Goal: Information Seeking & Learning: Learn about a topic

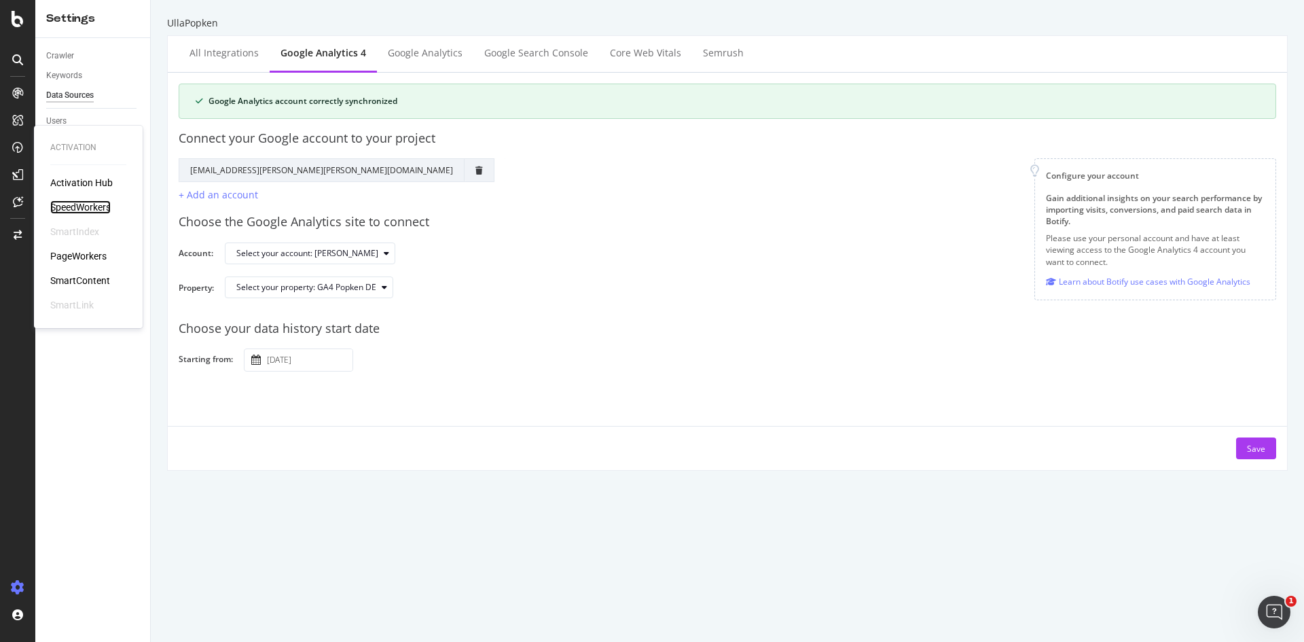
click at [83, 208] on div "SpeedWorkers" at bounding box center [80, 207] width 60 height 14
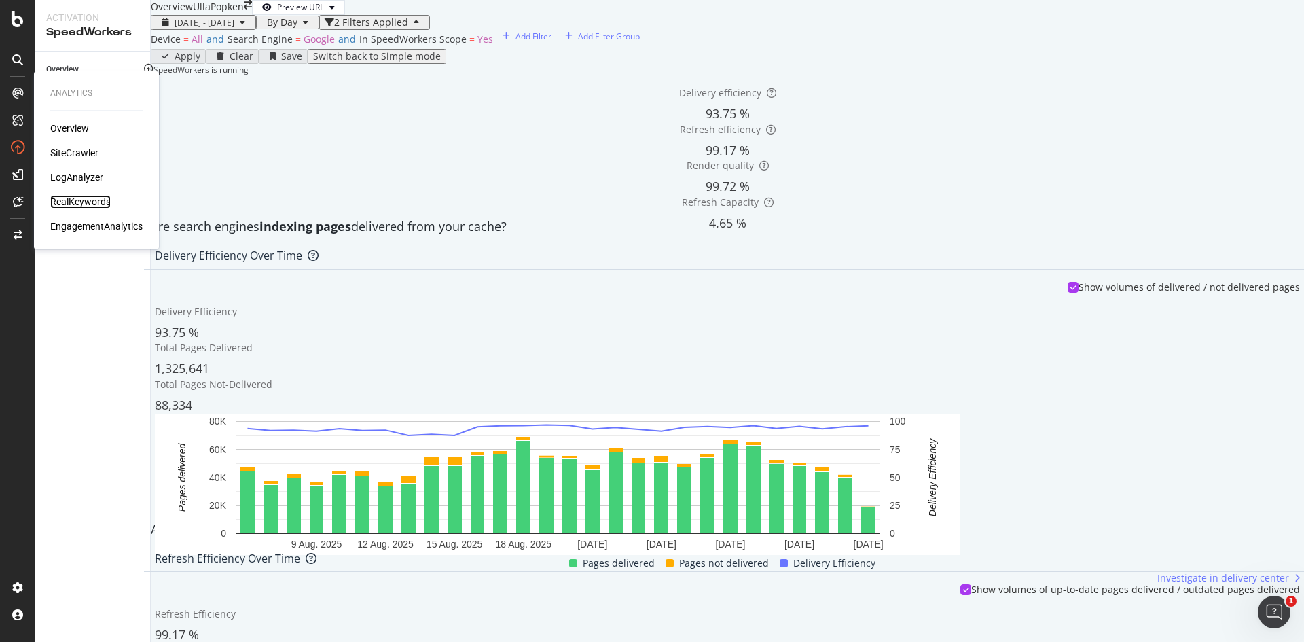
click at [97, 202] on div "RealKeywords" at bounding box center [80, 202] width 60 height 14
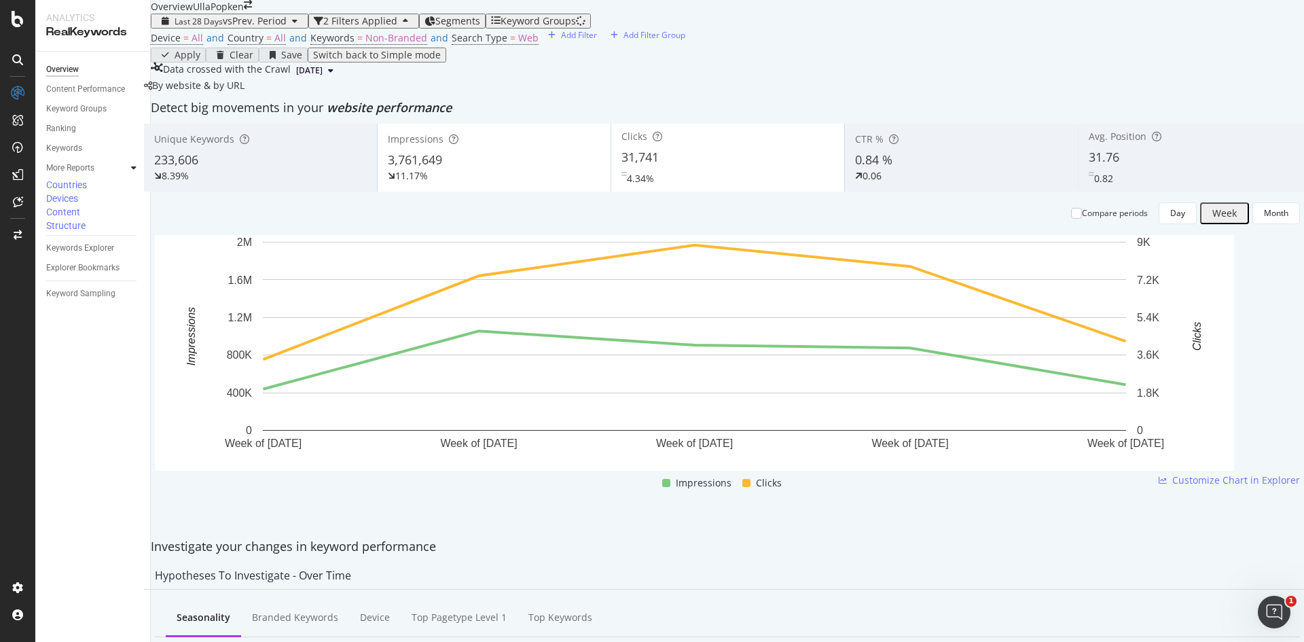
click at [573, 26] on div "Keyword Groups" at bounding box center [537, 21] width 75 height 11
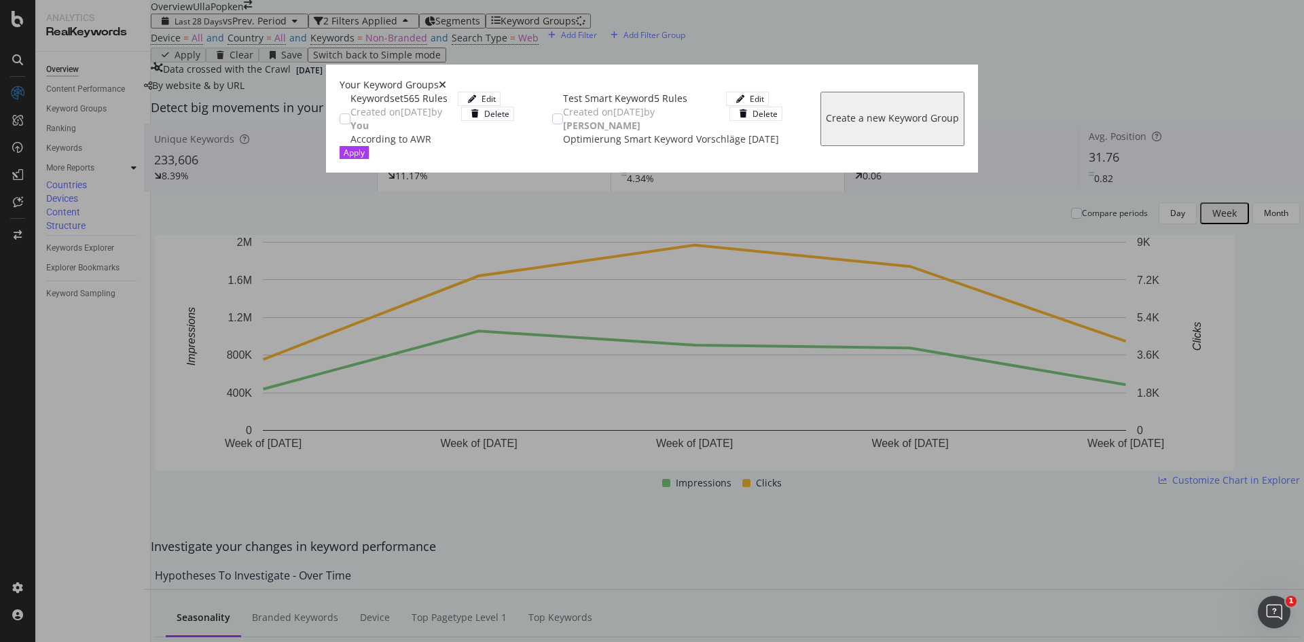
click at [352, 115] on span "Created on [DATE] by You" at bounding box center [396, 118] width 92 height 26
click at [365, 158] on div "Apply" at bounding box center [354, 153] width 21 height 12
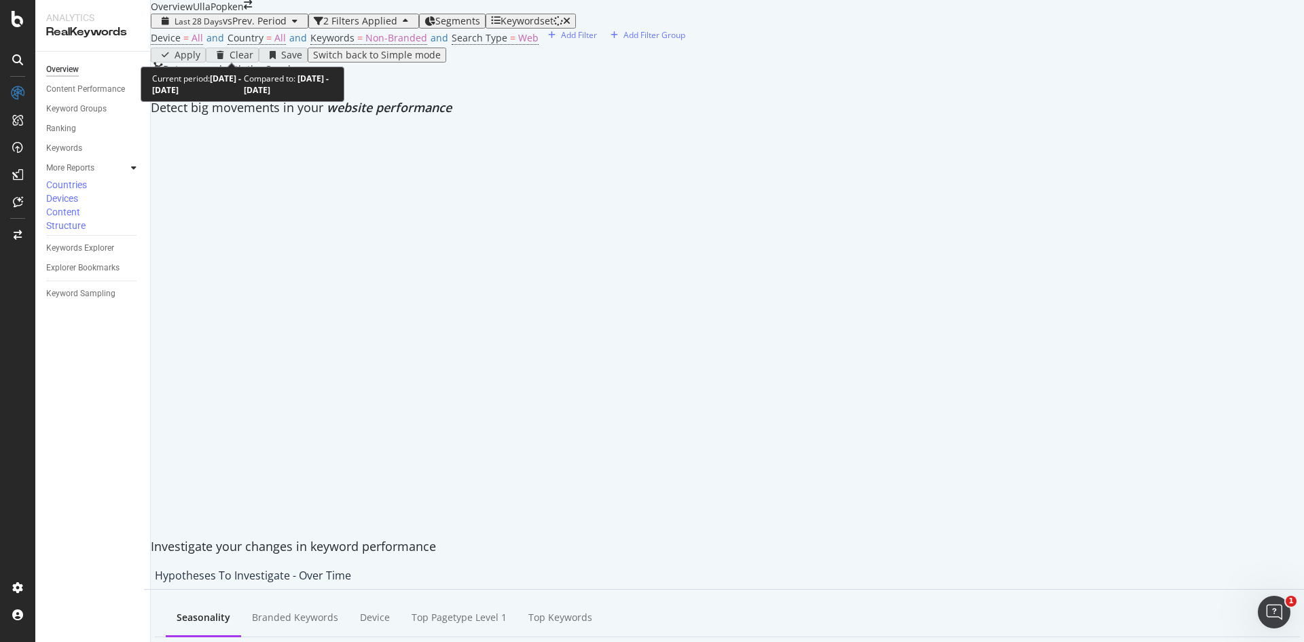
click at [292, 25] on icon "button" at bounding box center [294, 21] width 5 height 8
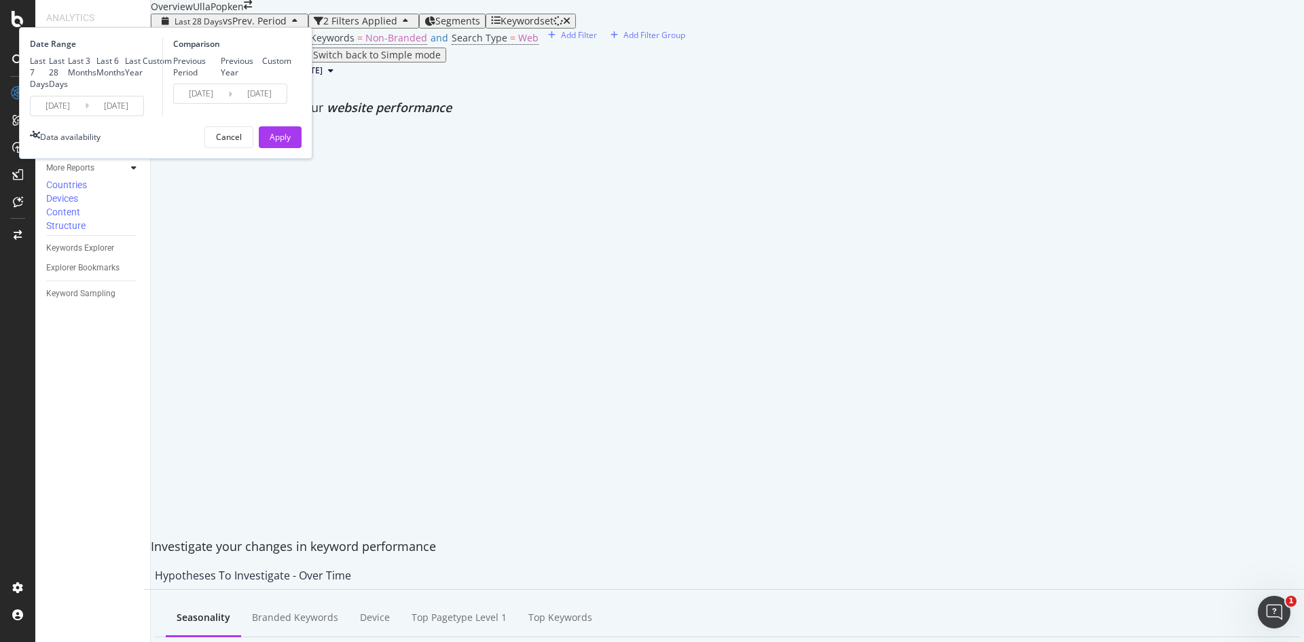
click at [125, 78] on div "Last 6 Months" at bounding box center [110, 66] width 29 height 23
type input "[DATE]"
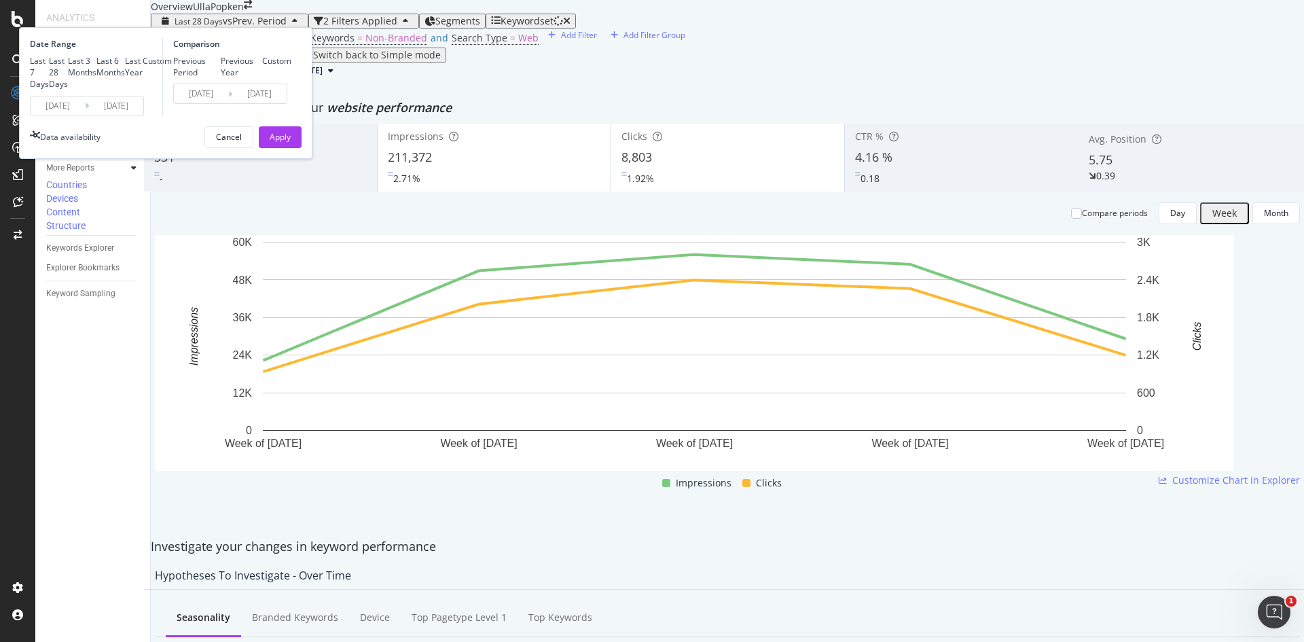
click at [263, 78] on div "Previous Year" at bounding box center [242, 66] width 42 height 23
type input "[DATE]"
click at [291, 143] on div "Apply" at bounding box center [280, 137] width 21 height 12
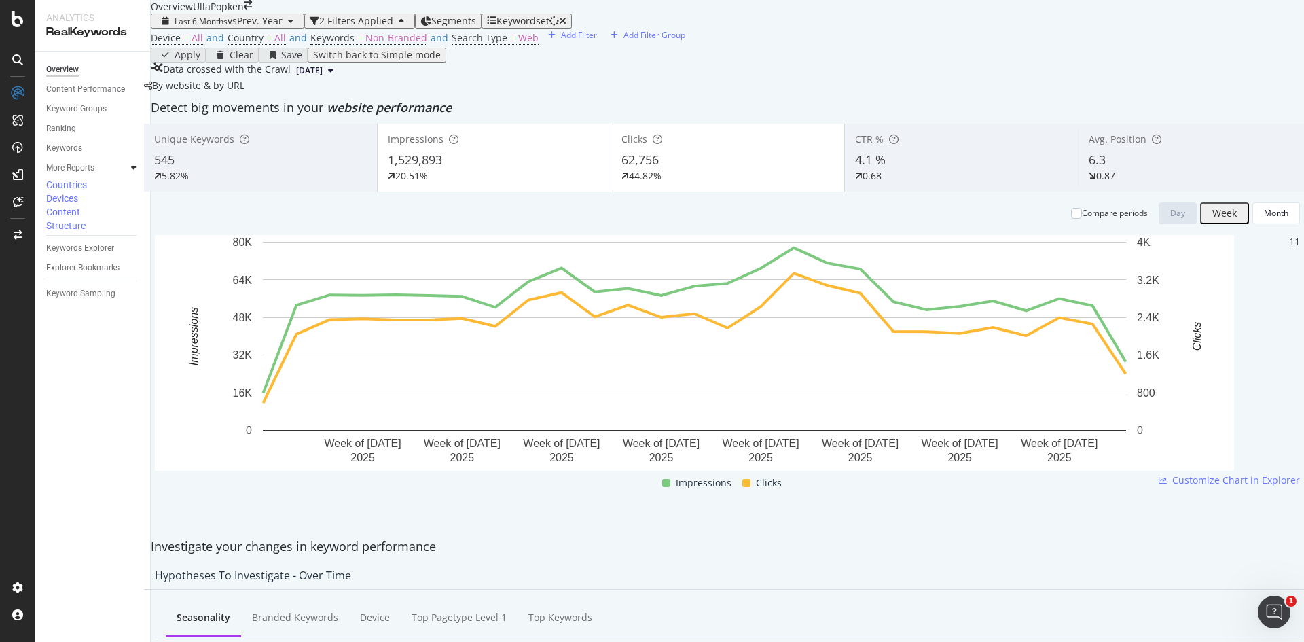
click at [1088, 145] on span "Avg. Position" at bounding box center [1117, 138] width 58 height 13
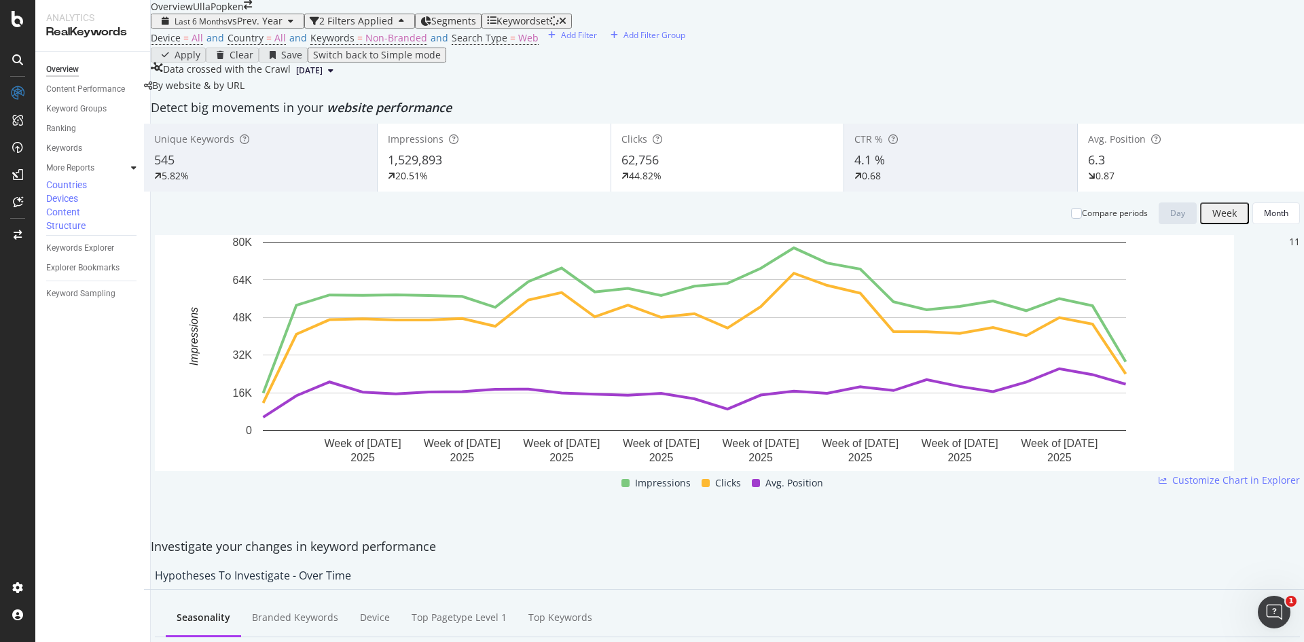
click at [659, 168] on span "62,756" at bounding box center [639, 159] width 37 height 16
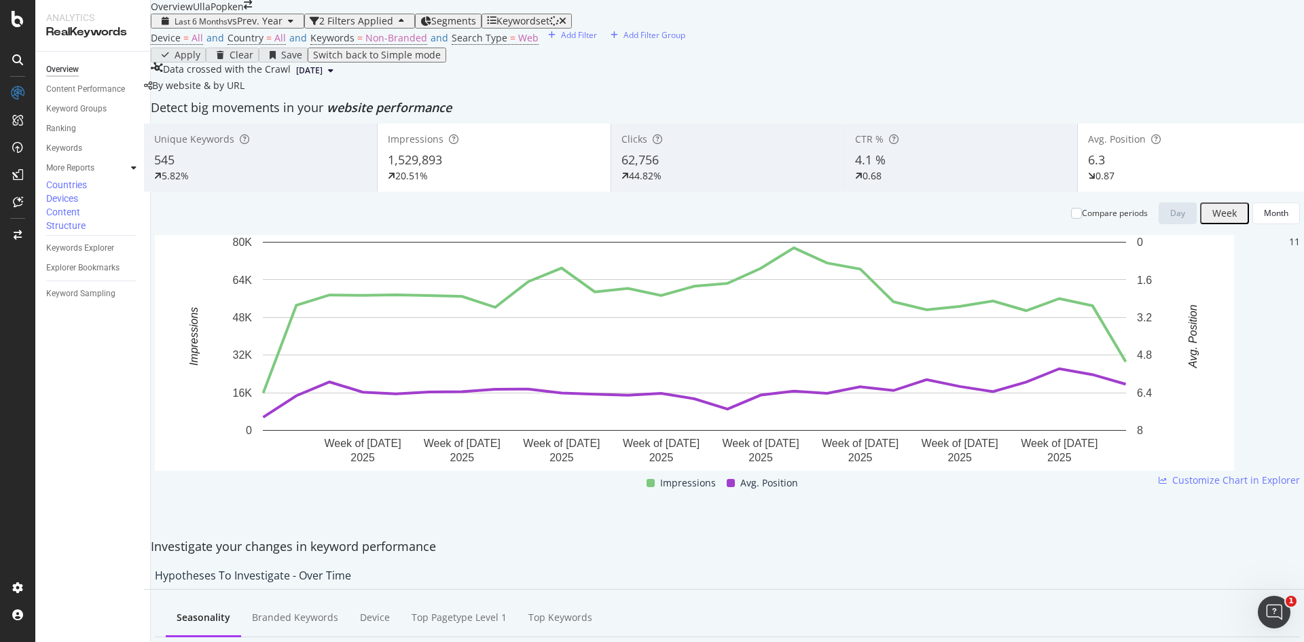
click at [492, 169] on div "1,529,893" at bounding box center [494, 160] width 213 height 18
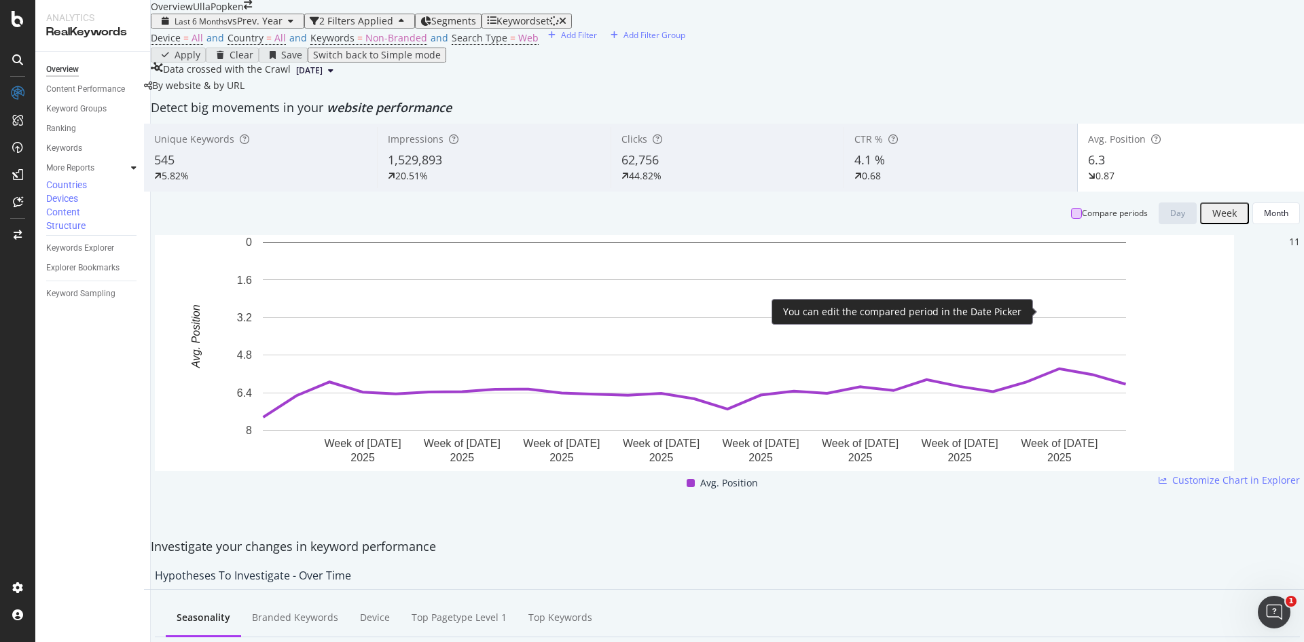
click at [1071, 219] on div at bounding box center [1076, 213] width 11 height 11
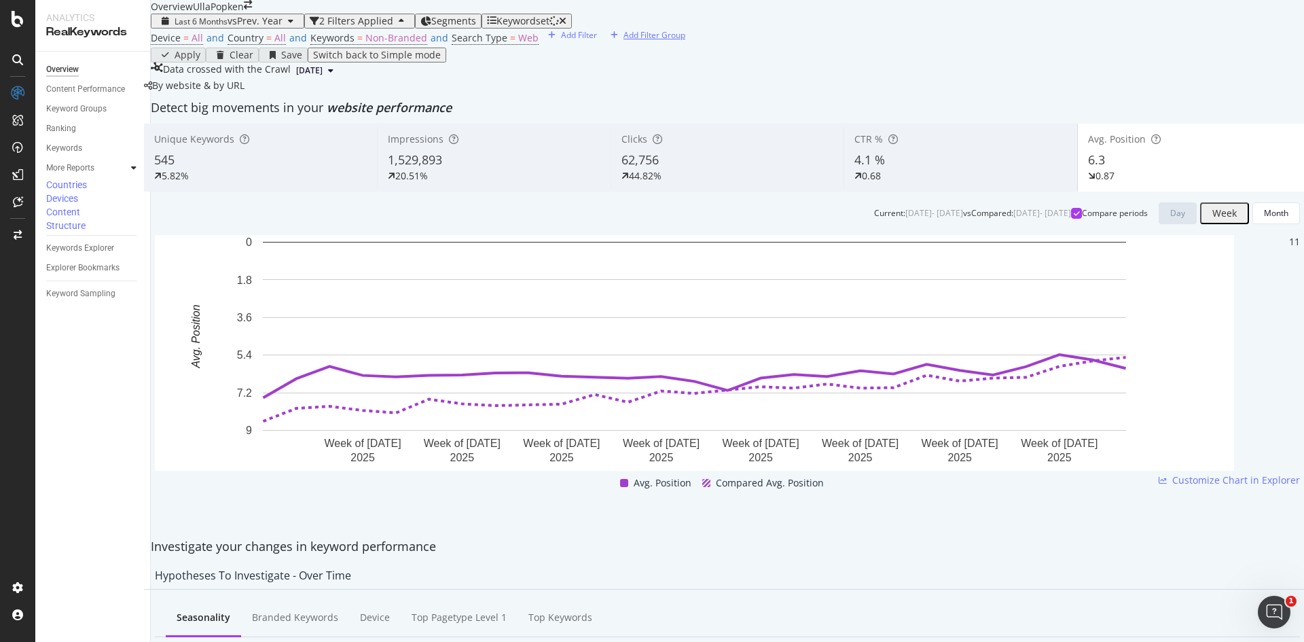
click at [623, 41] on div "Add Filter Group" at bounding box center [654, 35] width 62 height 12
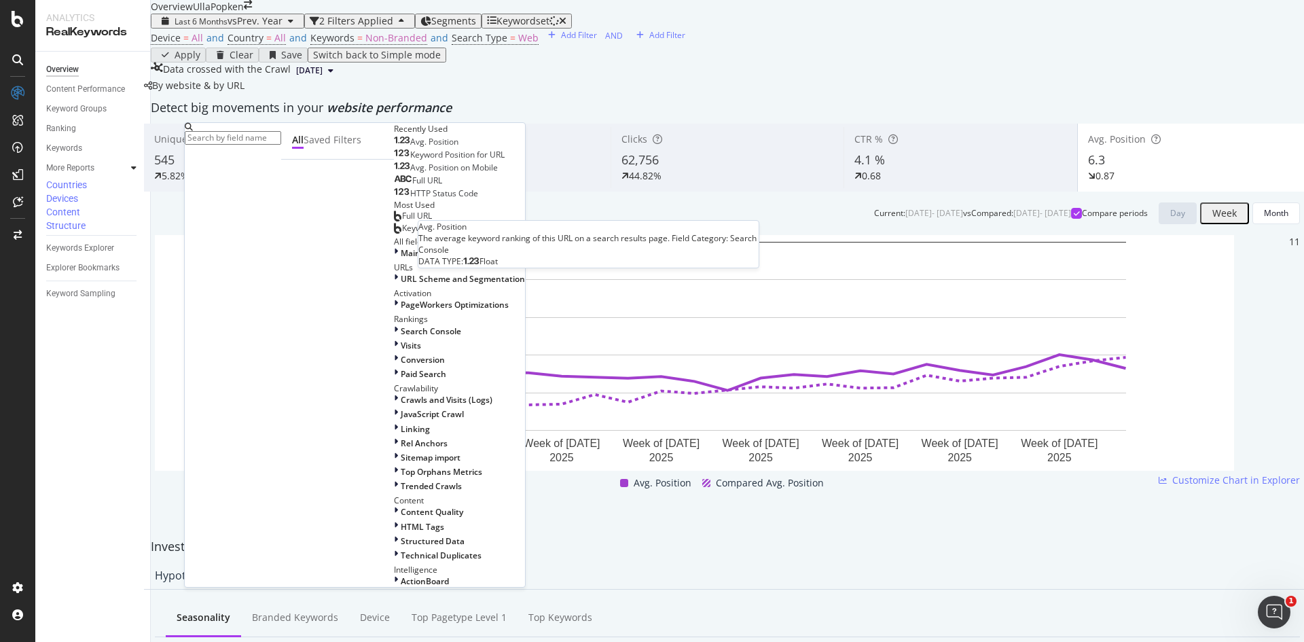
click at [410, 147] on span "Avg. Position" at bounding box center [434, 142] width 48 height 12
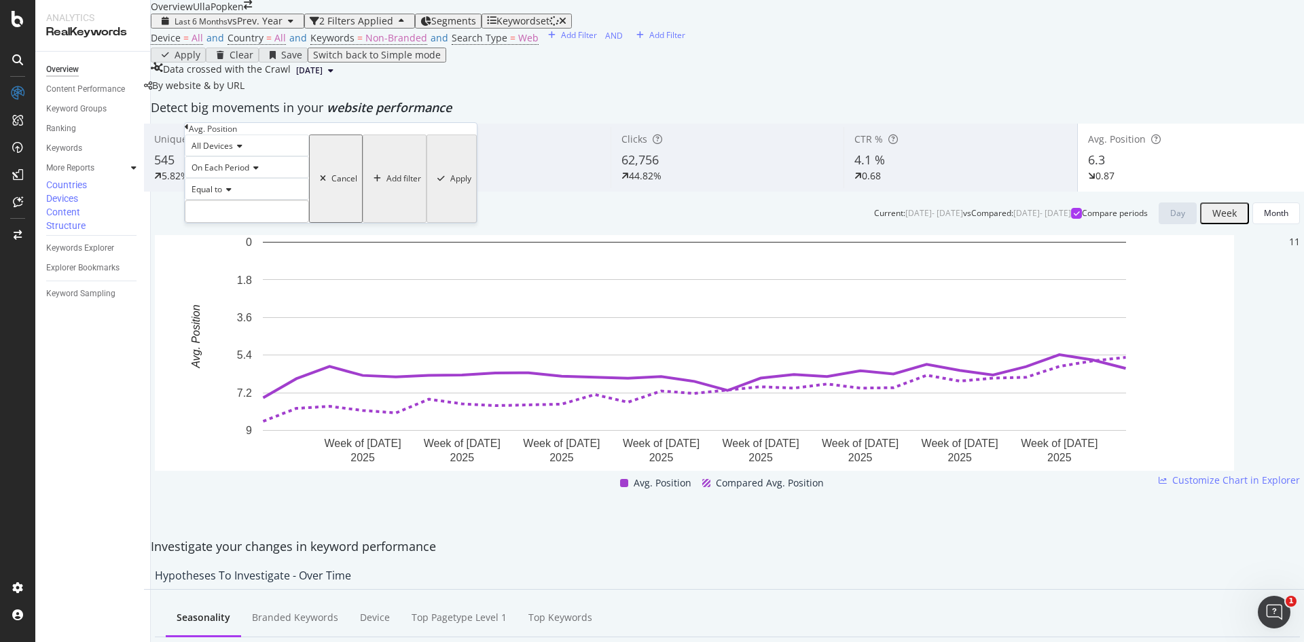
click at [229, 193] on icon at bounding box center [227, 189] width 10 height 8
click at [225, 241] on span "Less than" at bounding box center [207, 235] width 36 height 12
click at [270, 223] on input "number" at bounding box center [247, 211] width 124 height 23
drag, startPoint x: 231, startPoint y: 238, endPoint x: 159, endPoint y: 235, distance: 72.0
click at [159, 235] on body "Analytics RealKeywords Overview Content Performance Keyword Groups Ranking Keyw…" at bounding box center [652, 321] width 1304 height 642
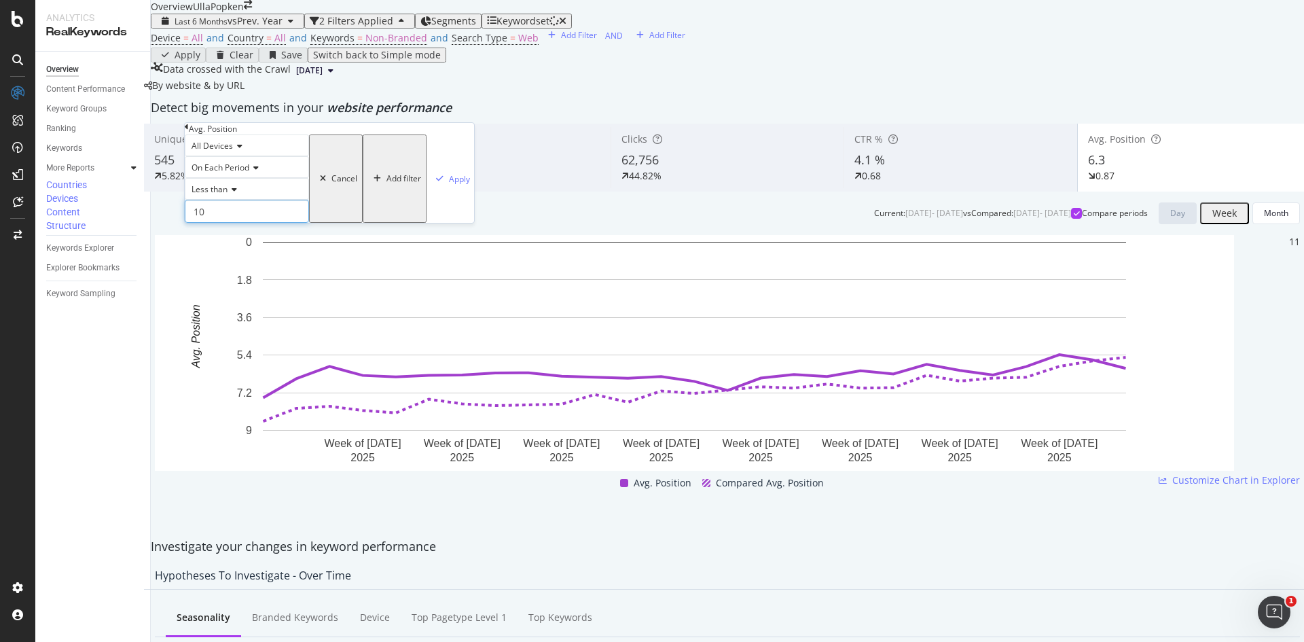
type input "1"
type input "5"
click at [234, 193] on icon at bounding box center [232, 189] width 10 height 8
click at [267, 256] on span "Less than or equal to" at bounding box center [228, 250] width 79 height 12
click at [449, 185] on div "Apply" at bounding box center [459, 179] width 21 height 12
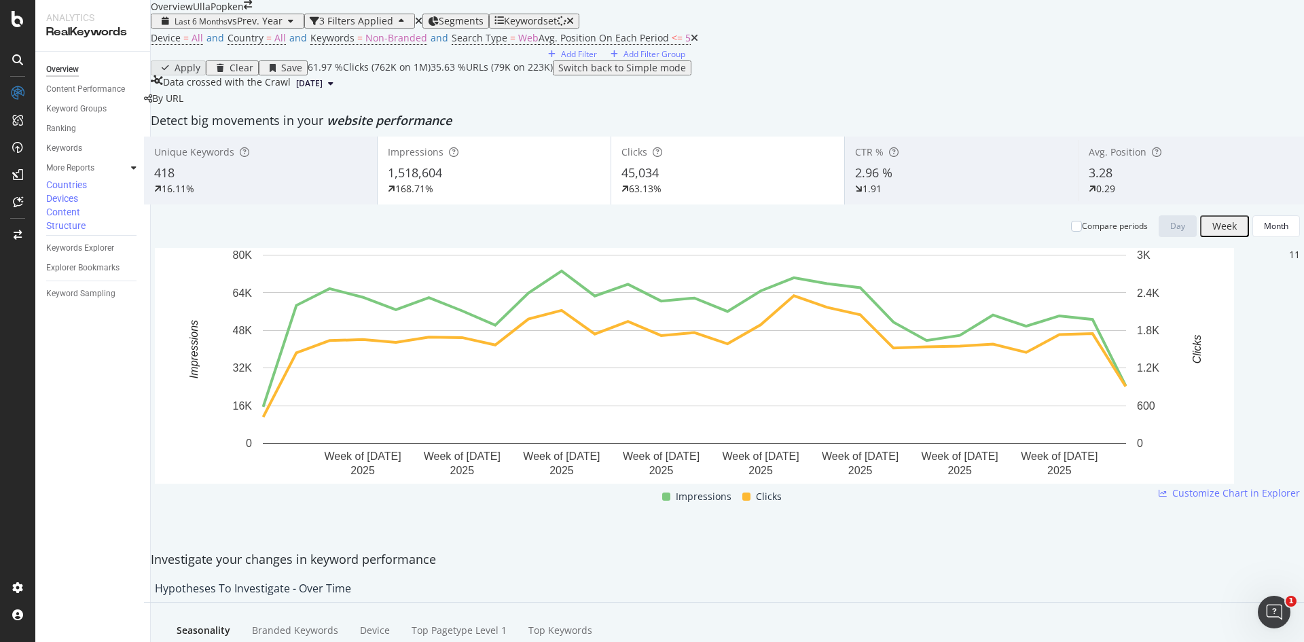
click at [1088, 181] on span "3.28" at bounding box center [1100, 172] width 24 height 16
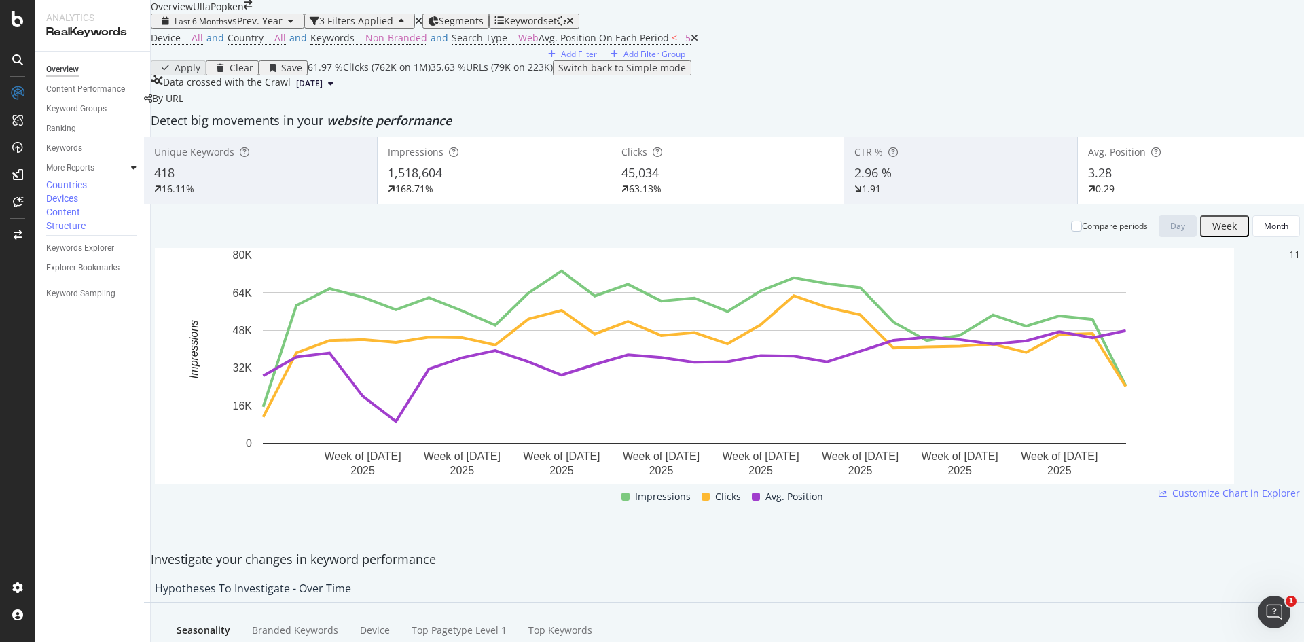
click at [463, 182] on div "1,518,604" at bounding box center [494, 173] width 213 height 18
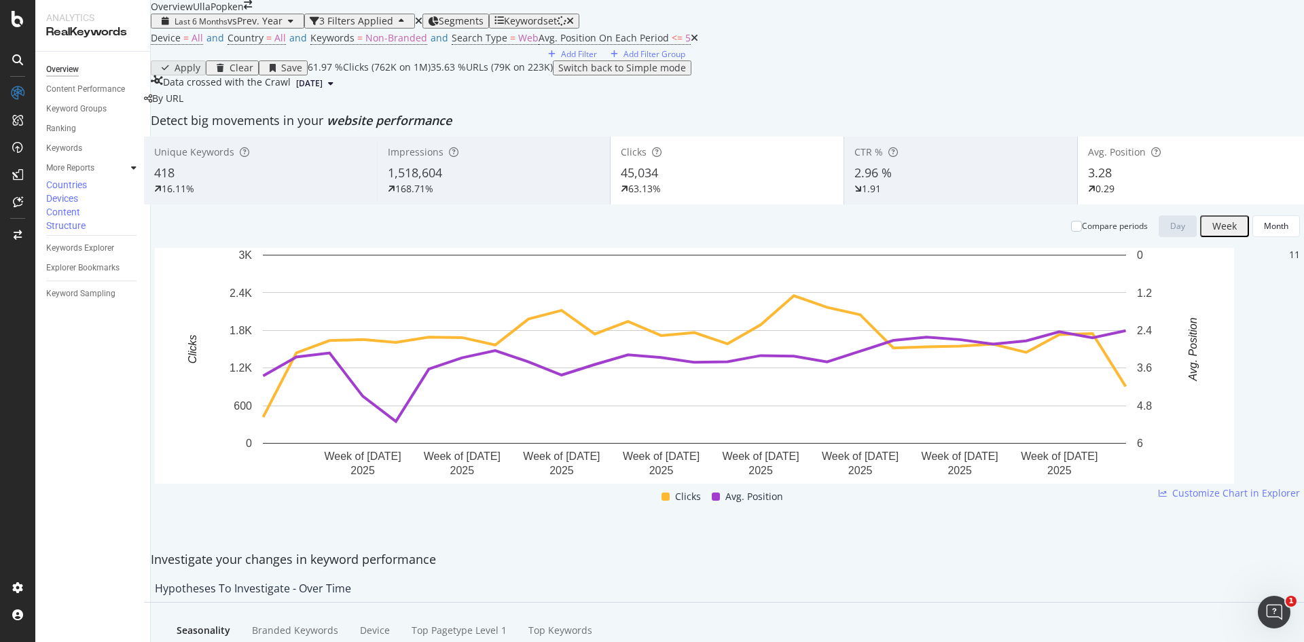
click at [676, 182] on div "45,034" at bounding box center [727, 173] width 213 height 18
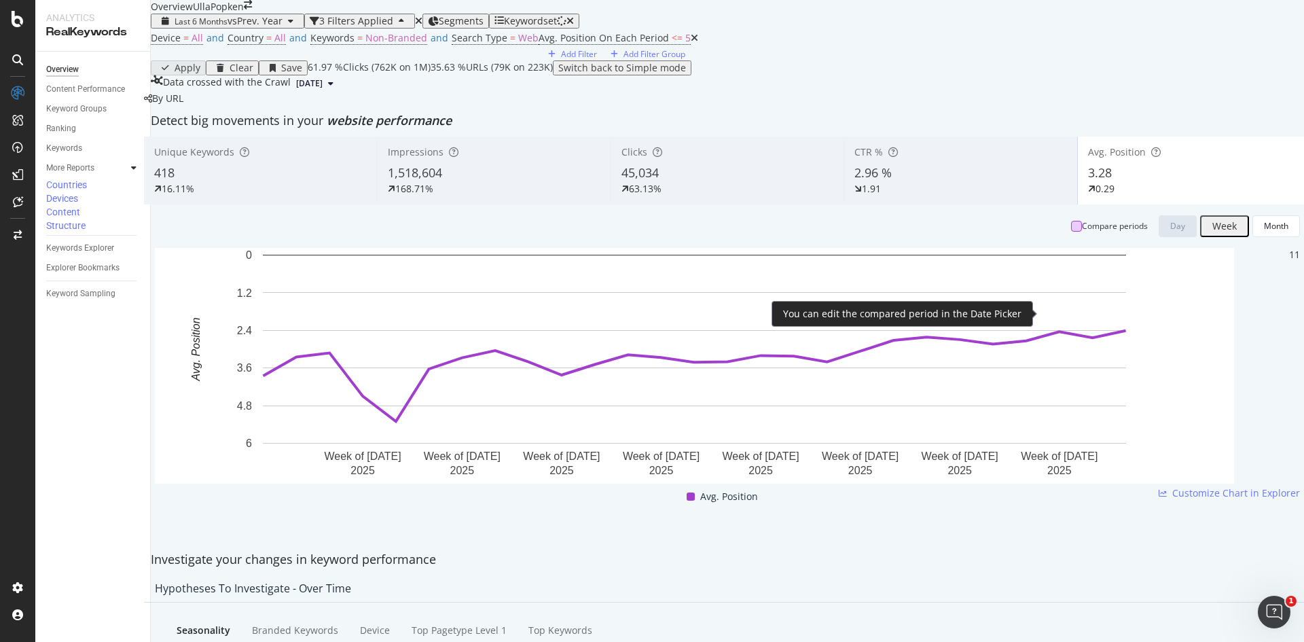
click at [1071, 232] on div at bounding box center [1076, 226] width 11 height 11
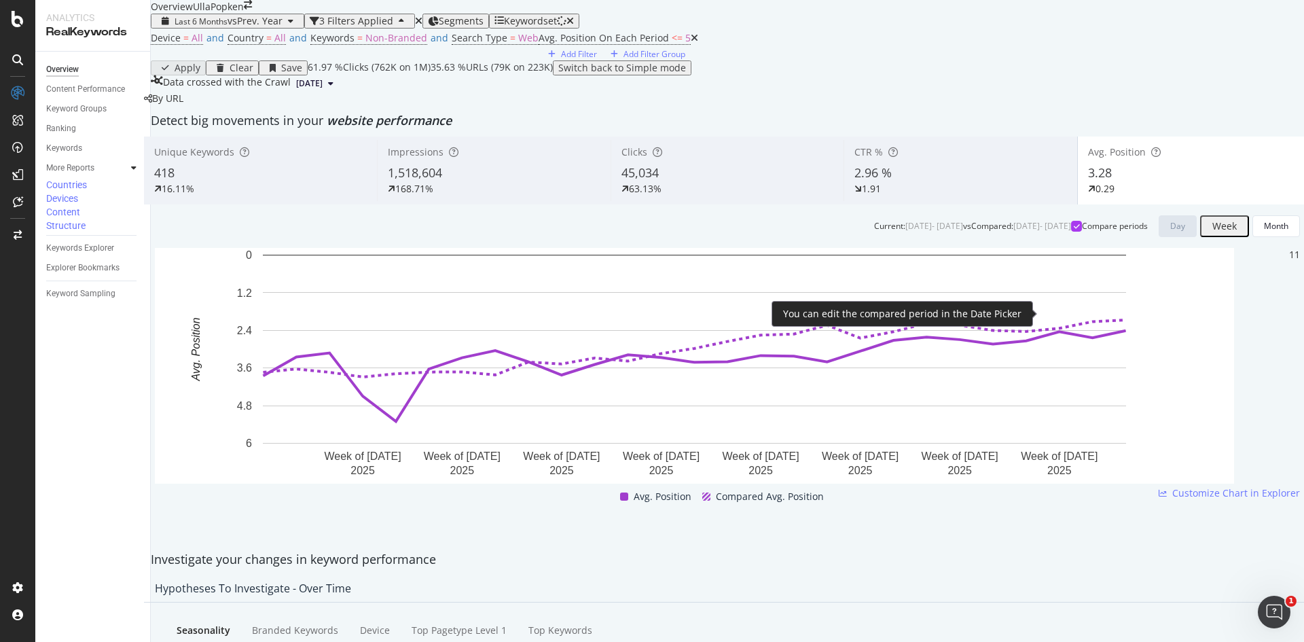
click at [1073, 229] on icon at bounding box center [1076, 226] width 6 height 7
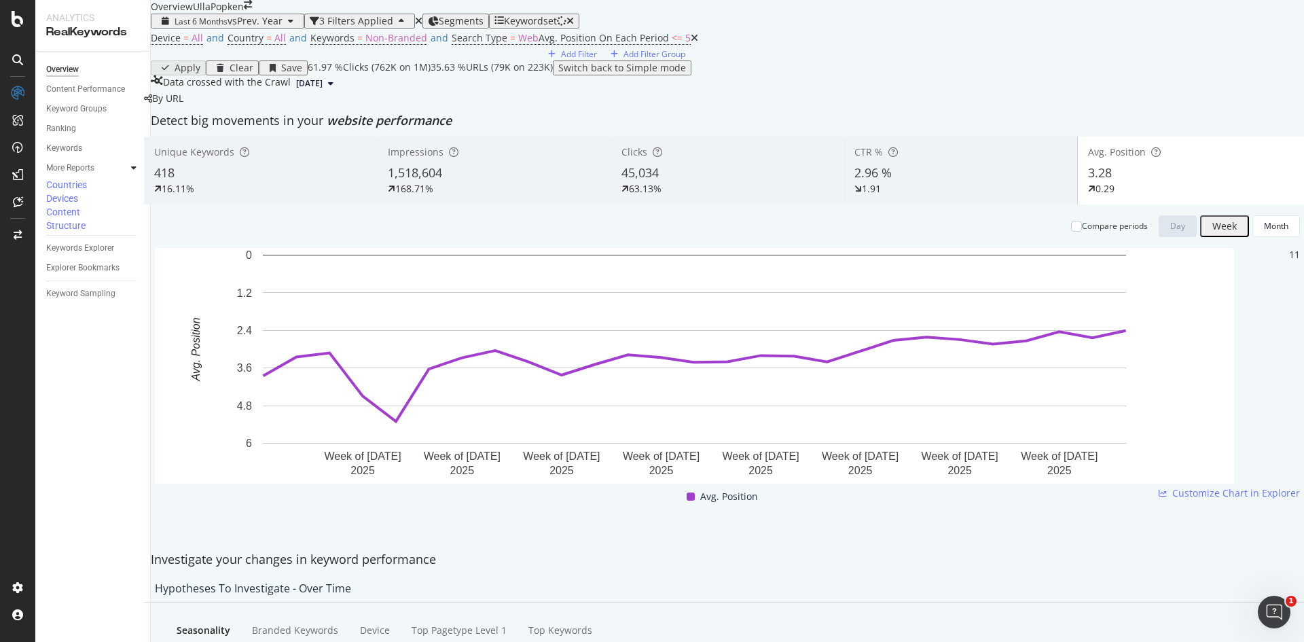
click at [217, 182] on div "418" at bounding box center [260, 173] width 213 height 18
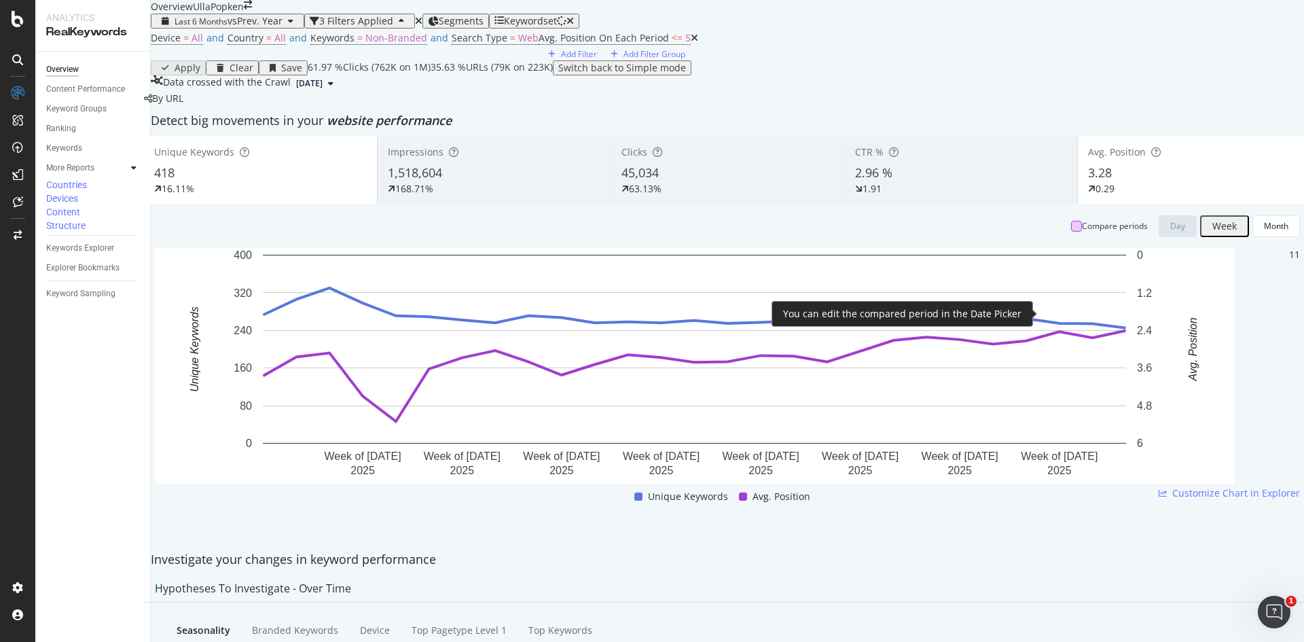
click at [1071, 232] on div at bounding box center [1076, 226] width 11 height 11
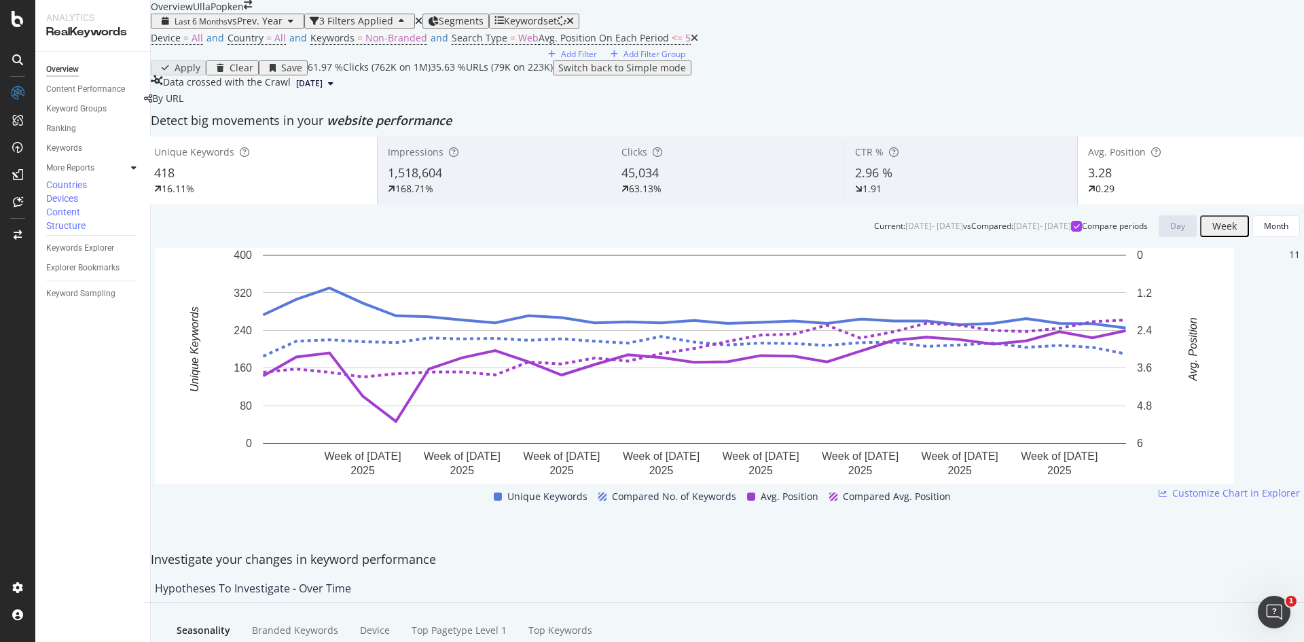
click at [1096, 201] on div "Avg. Position 3.28 0.29" at bounding box center [1193, 170] width 233 height 61
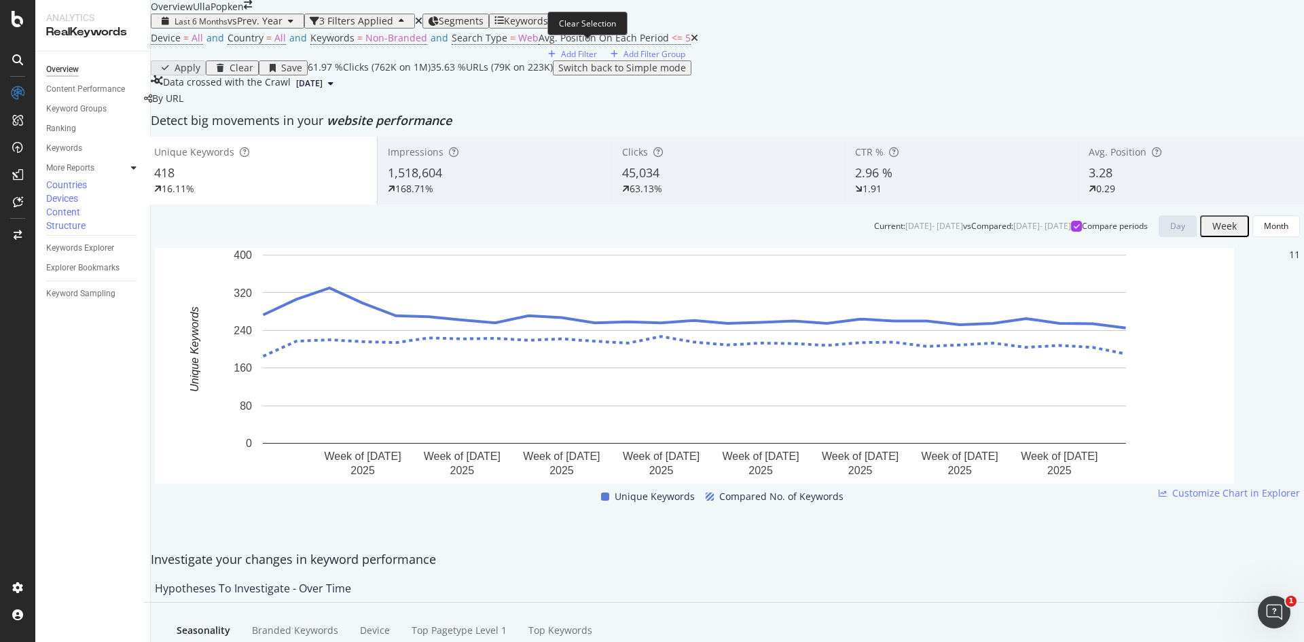
click at [574, 26] on icon "button" at bounding box center [569, 21] width 7 height 10
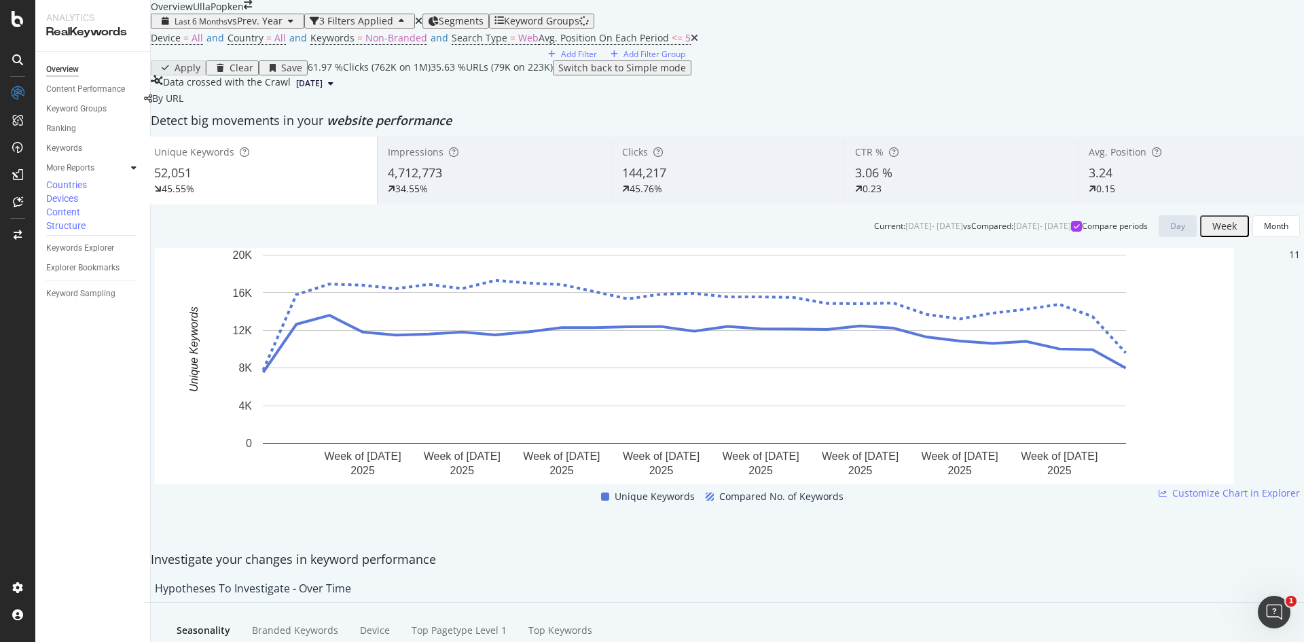
click at [1096, 158] on span "Avg. Position" at bounding box center [1117, 151] width 58 height 13
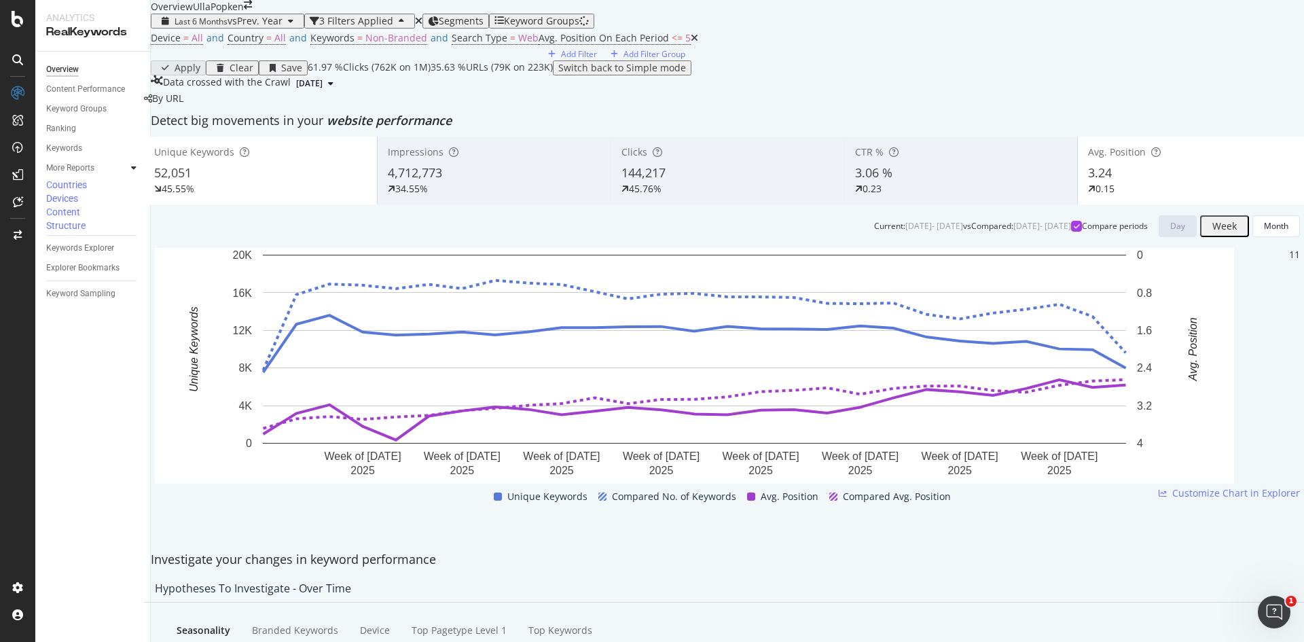
click at [257, 182] on div "52,051" at bounding box center [260, 173] width 213 height 18
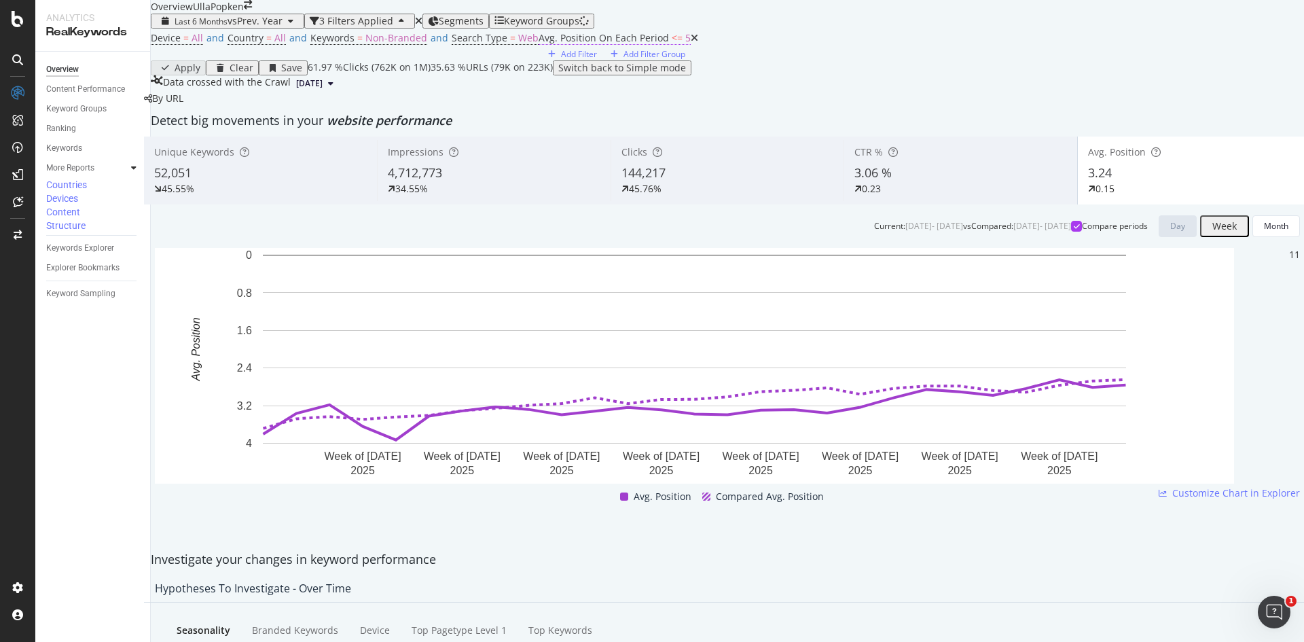
click at [538, 44] on span "Avg. Position On Each Period" at bounding box center [603, 37] width 130 height 13
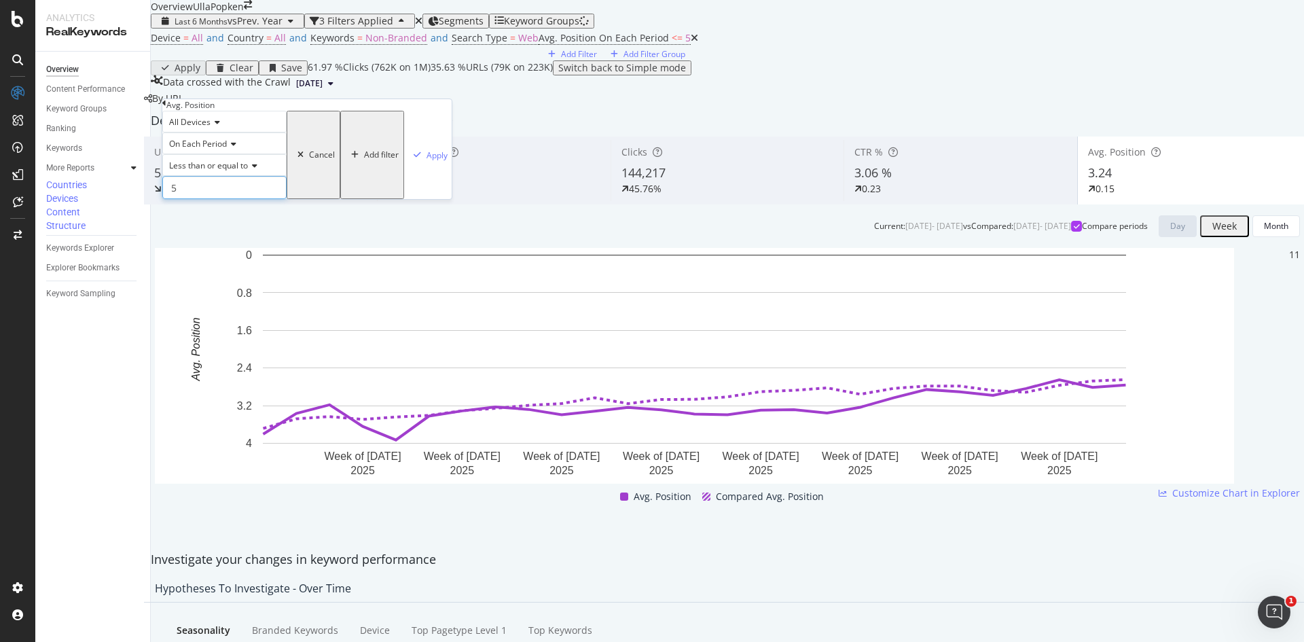
drag, startPoint x: 210, startPoint y: 210, endPoint x: 154, endPoint y: 213, distance: 56.4
click at [155, 213] on body "Analytics RealKeywords Overview Content Performance Keyword Groups Ranking Keyw…" at bounding box center [652, 321] width 1304 height 642
click at [257, 170] on icon at bounding box center [253, 166] width 10 height 8
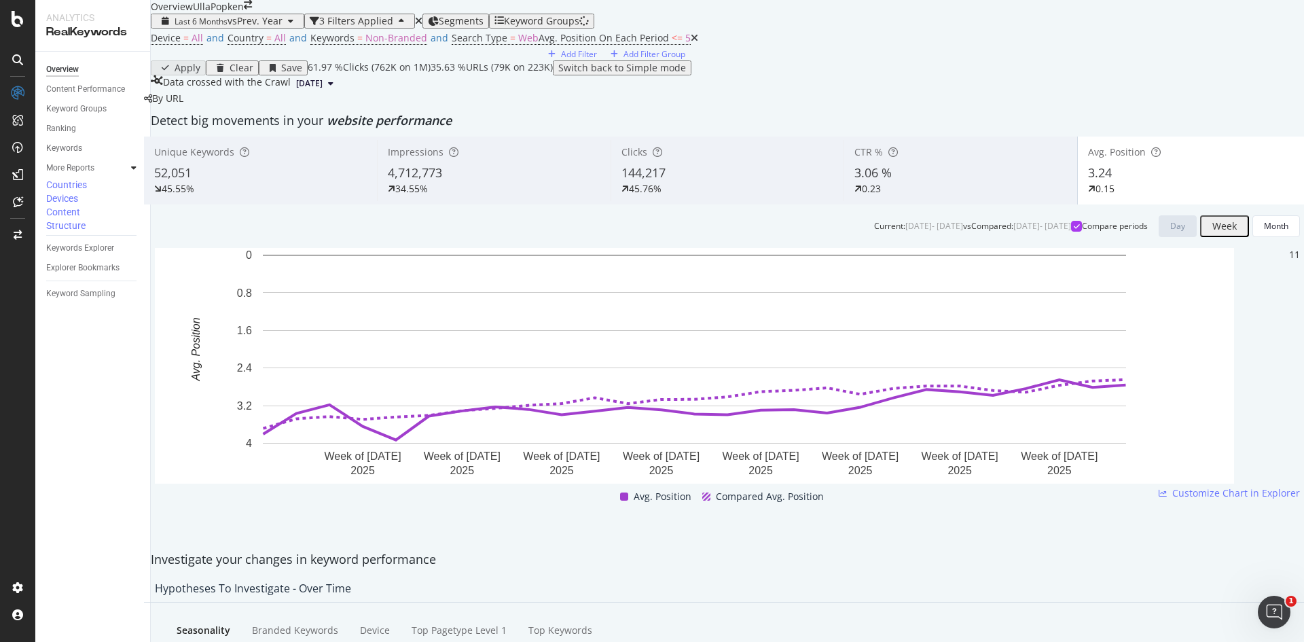
click at [488, 60] on div "Device = All and Country = All and Keywords = Non-Branded and Search Type = Web…" at bounding box center [727, 45] width 1153 height 32
click at [690, 43] on icon at bounding box center [693, 38] width 7 height 10
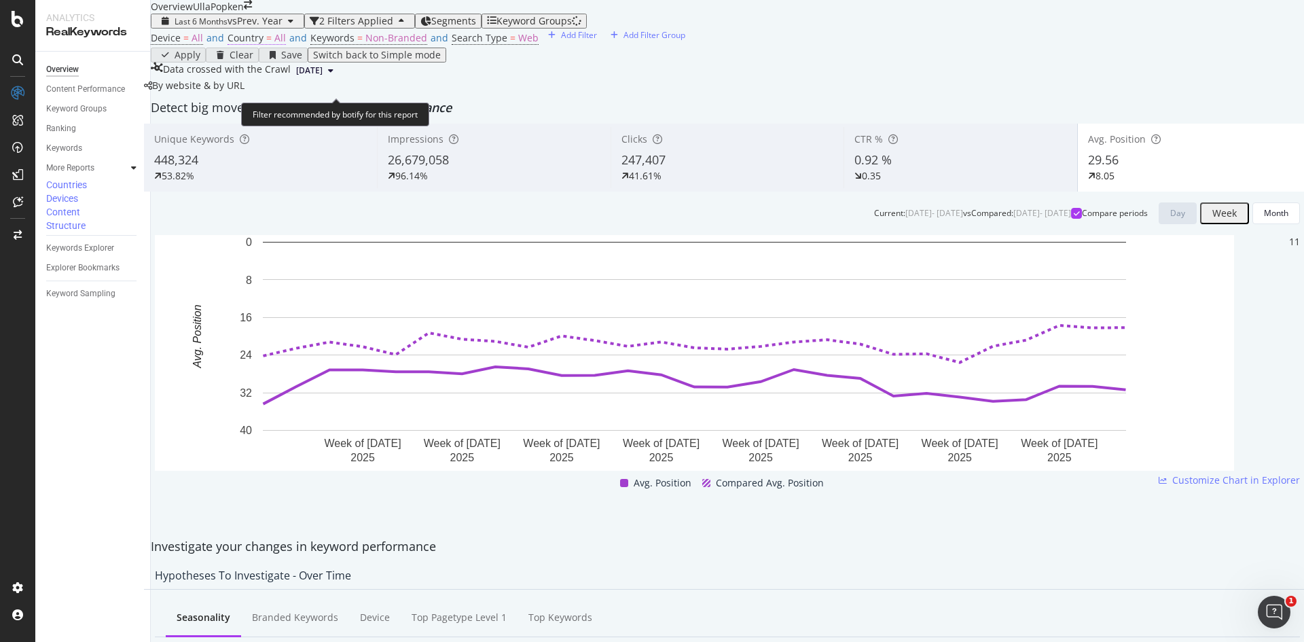
click at [271, 44] on span "=" at bounding box center [268, 37] width 5 height 13
click at [262, 102] on icon at bounding box center [258, 98] width 10 height 8
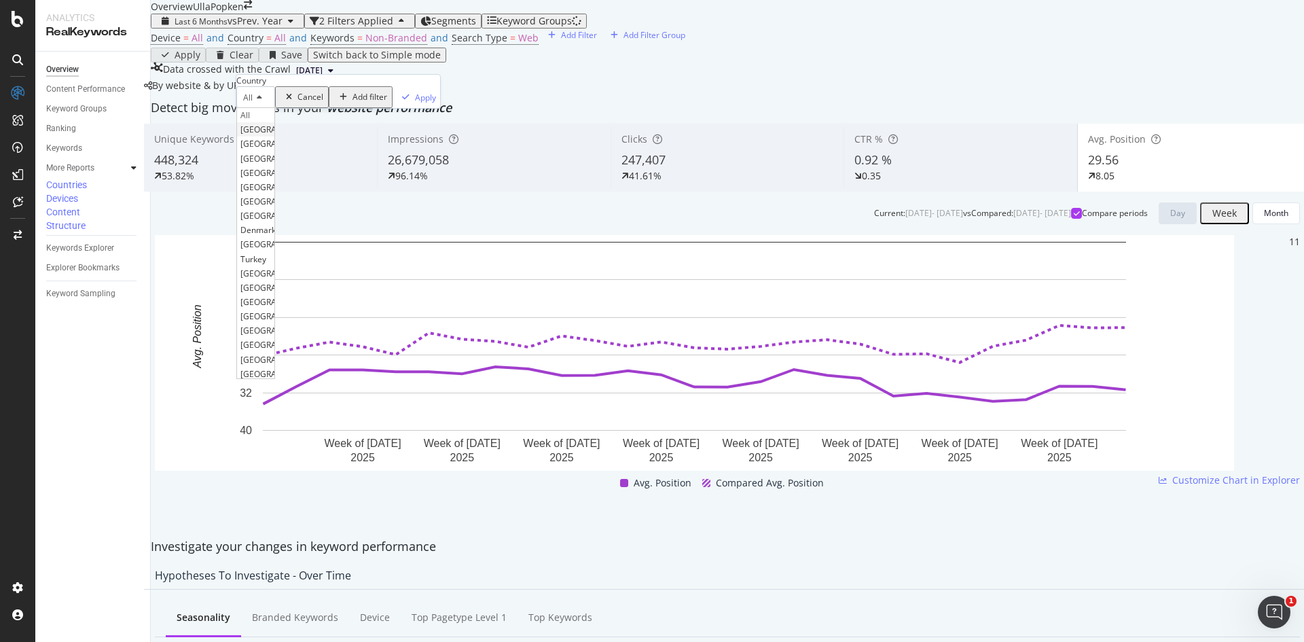
click at [280, 135] on span "[GEOGRAPHIC_DATA]" at bounding box center [281, 130] width 82 height 12
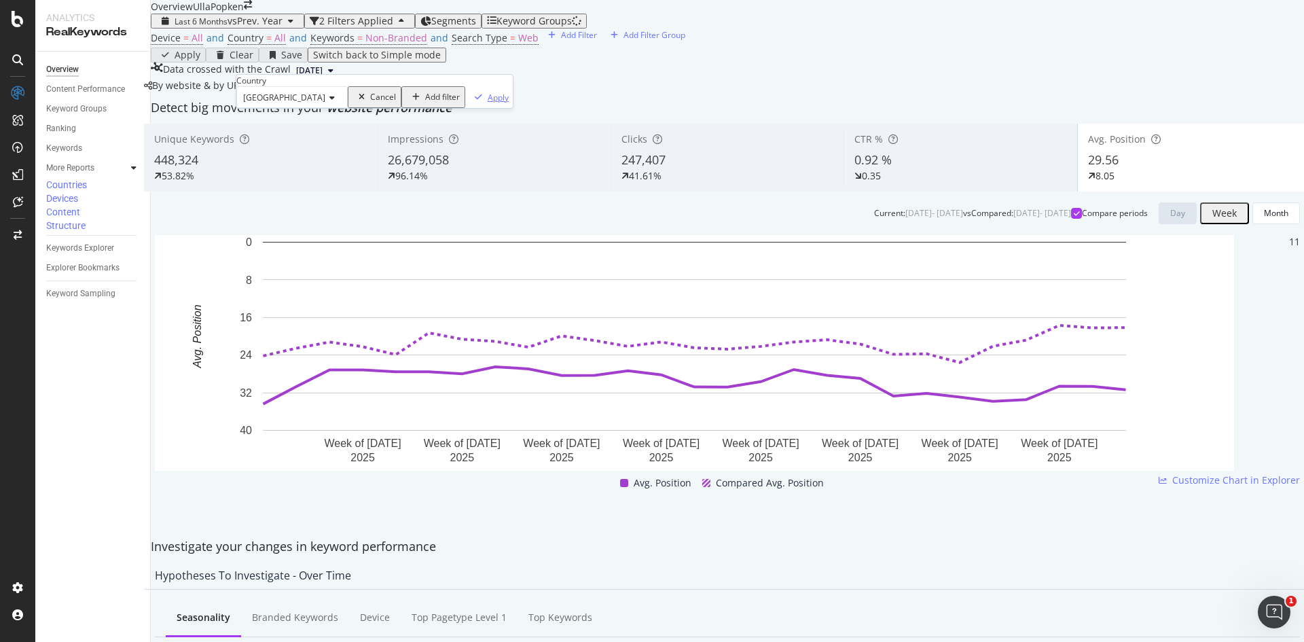
click at [487, 103] on div "Apply" at bounding box center [497, 98] width 21 height 12
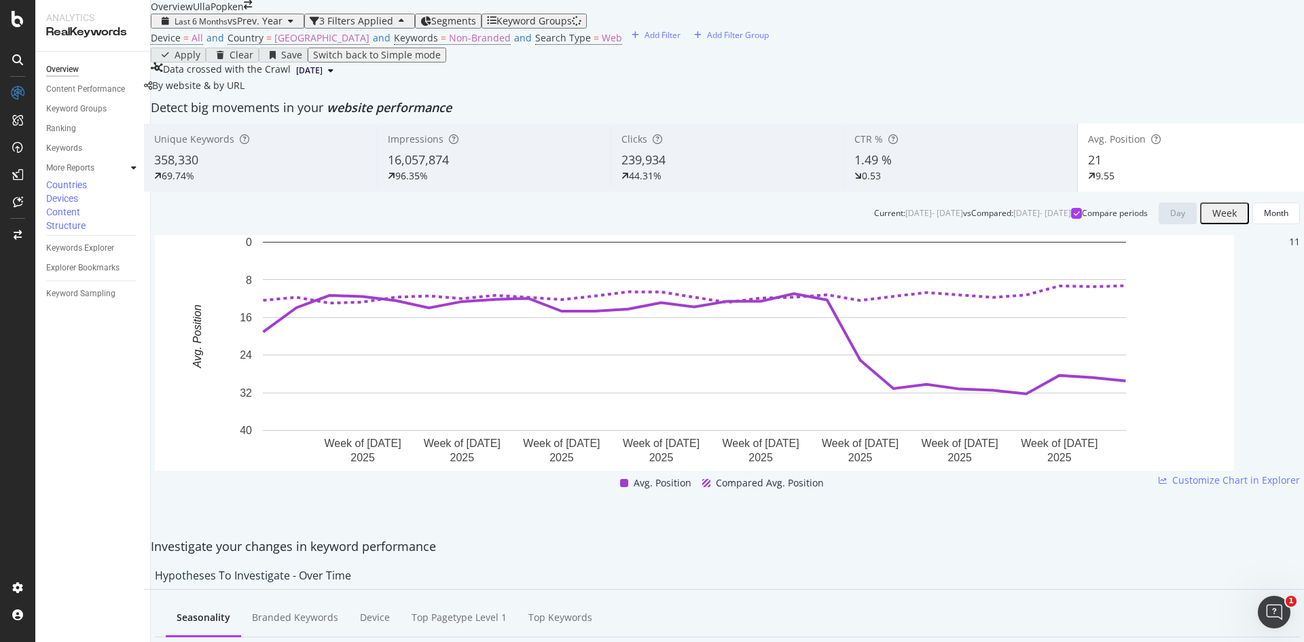
click at [572, 26] on div "Keyword Groups" at bounding box center [533, 21] width 75 height 11
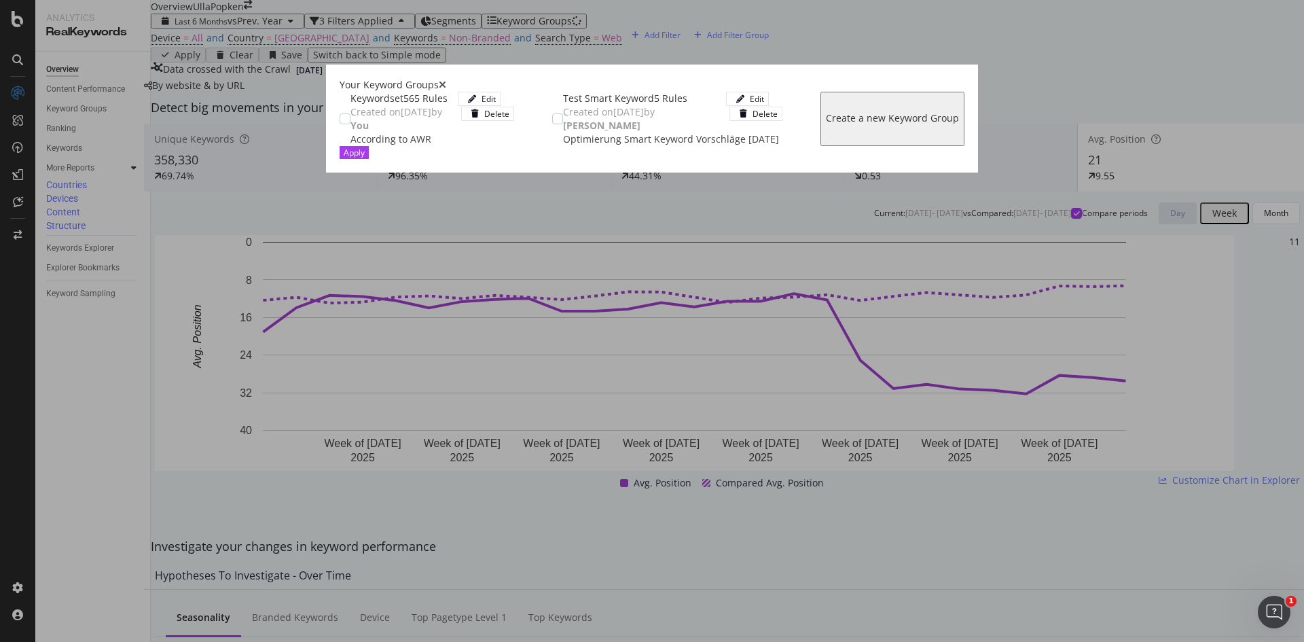
click at [350, 105] on div "Keywordset 565 Rules" at bounding box center [403, 99] width 107 height 14
click at [365, 158] on div "Apply" at bounding box center [354, 153] width 21 height 12
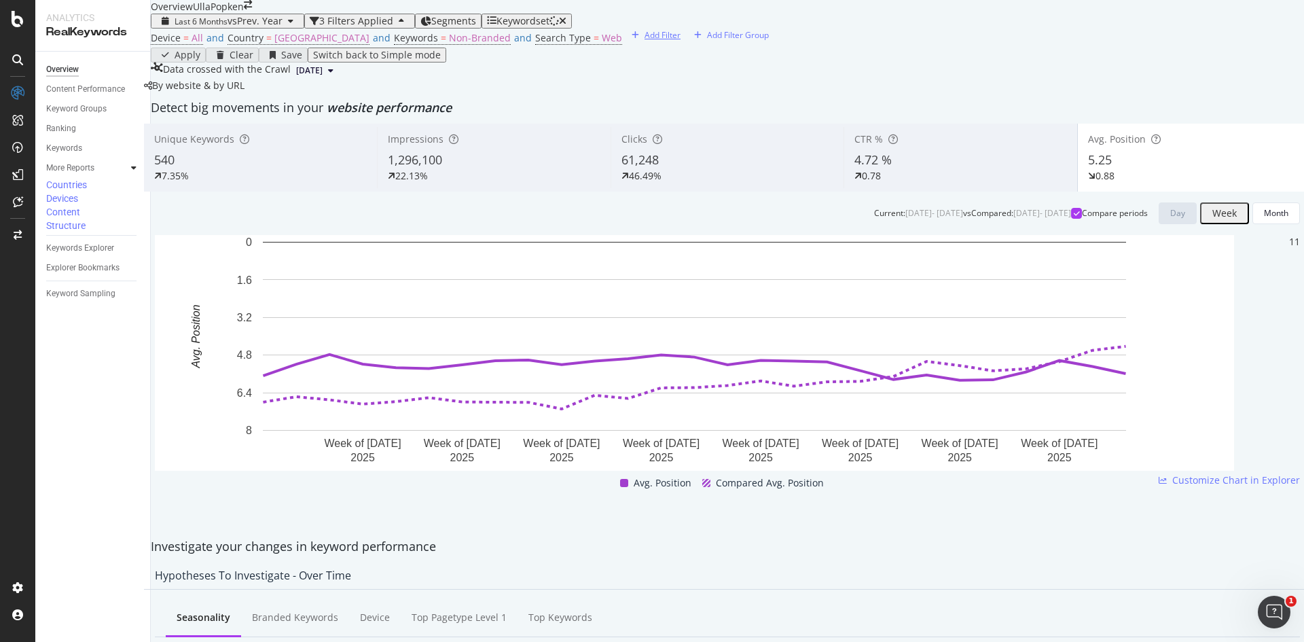
click at [644, 41] on div "Add Filter" at bounding box center [662, 35] width 36 height 12
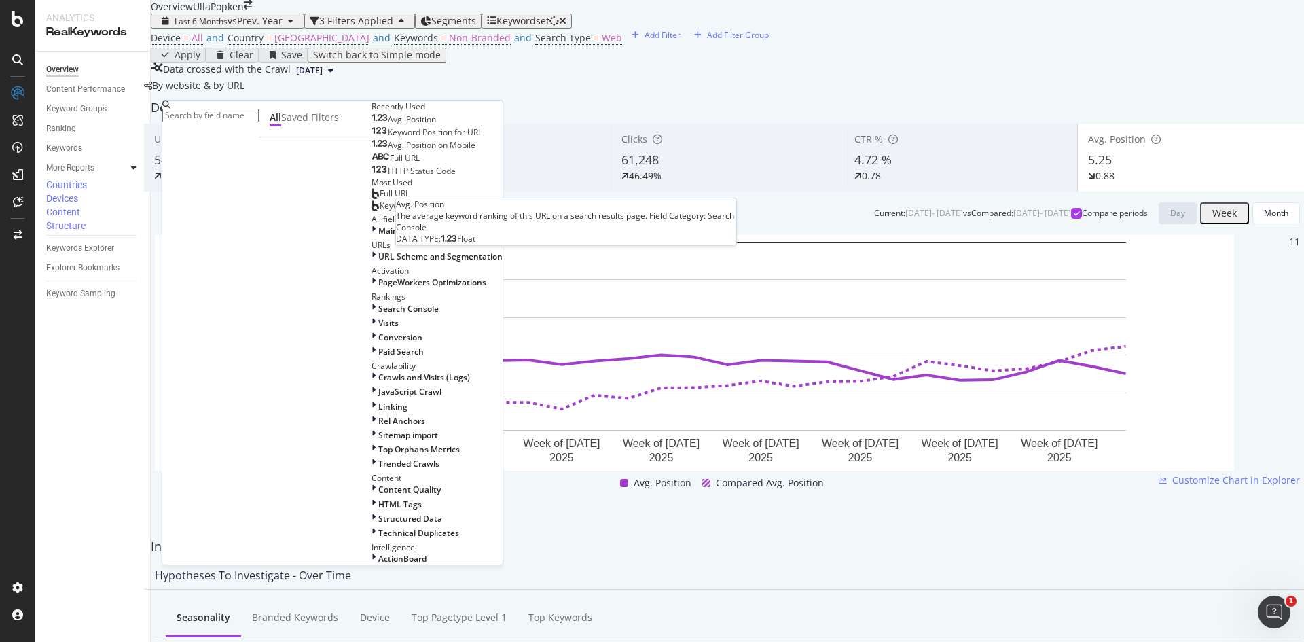
click at [388, 125] on span "Avg. Position" at bounding box center [412, 119] width 48 height 12
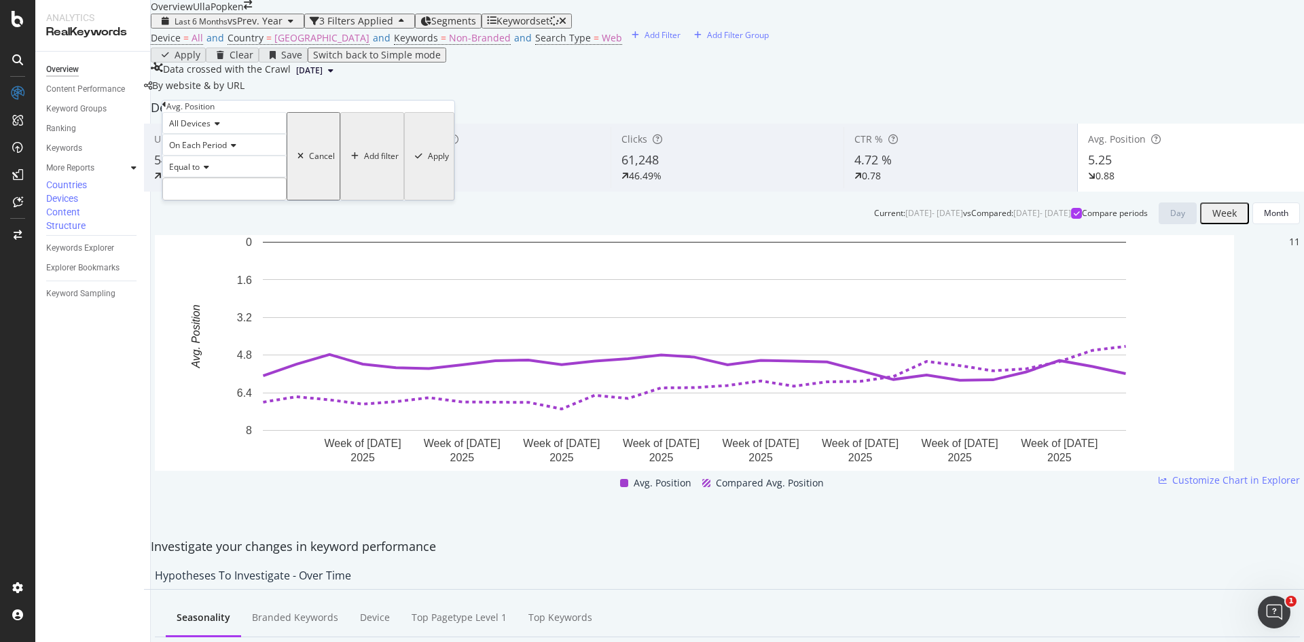
click at [199, 172] on span "Equal to" at bounding box center [184, 167] width 31 height 12
click at [224, 262] on span "Greater than or equal to" at bounding box center [212, 257] width 92 height 12
click at [242, 200] on input "number" at bounding box center [224, 188] width 124 height 23
type input "5"
click at [426, 162] on div "Apply" at bounding box center [436, 157] width 21 height 12
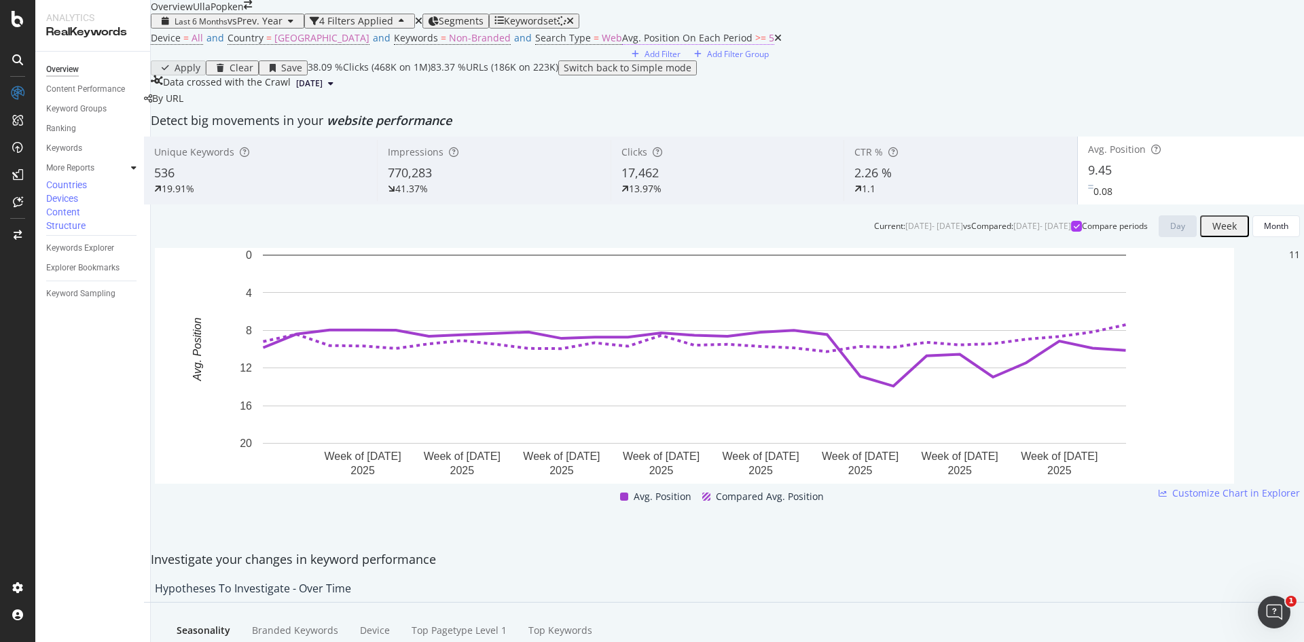
click at [755, 44] on span ">=" at bounding box center [760, 37] width 11 height 13
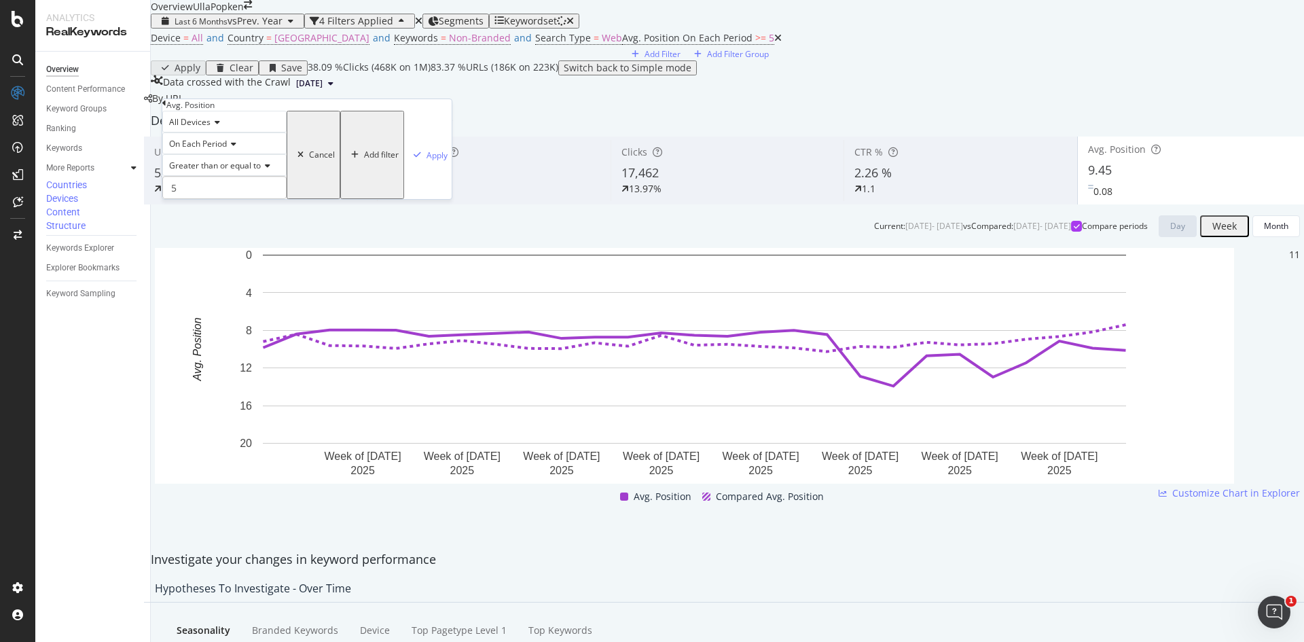
click at [229, 171] on span "Greater than or equal to" at bounding box center [215, 166] width 92 height 12
click at [225, 232] on span "Less than or equal to" at bounding box center [205, 227] width 79 height 12
click at [426, 161] on div "Apply" at bounding box center [436, 155] width 21 height 12
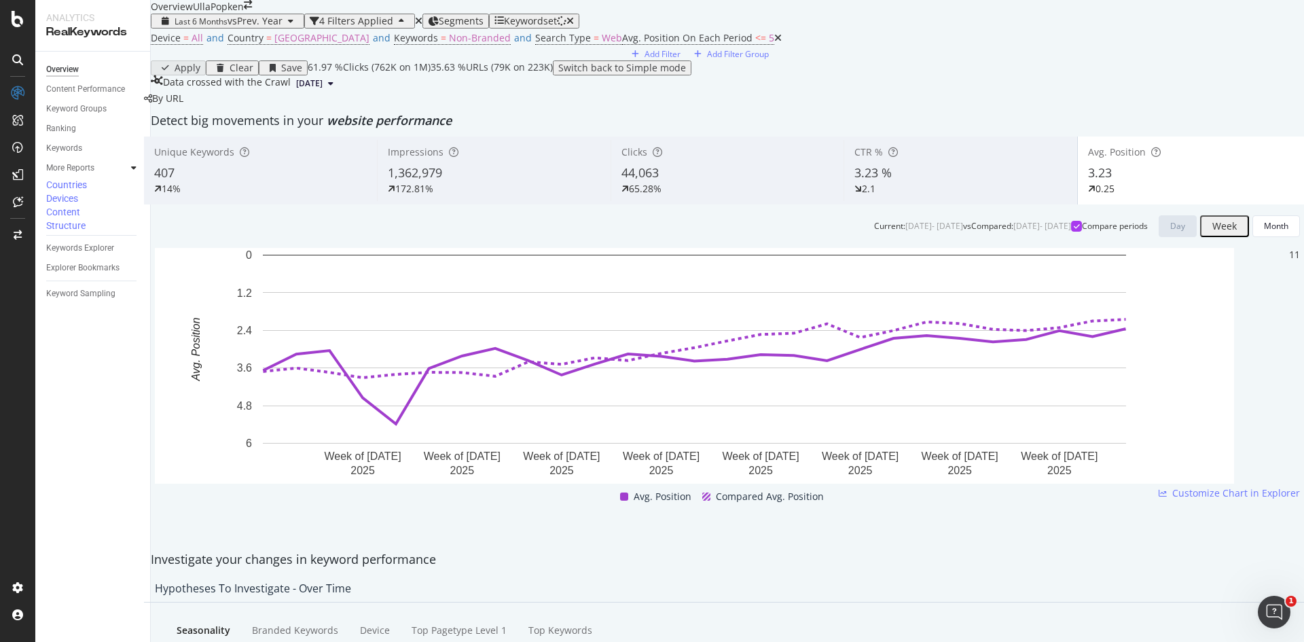
click at [174, 181] on span "407" at bounding box center [164, 172] width 20 height 16
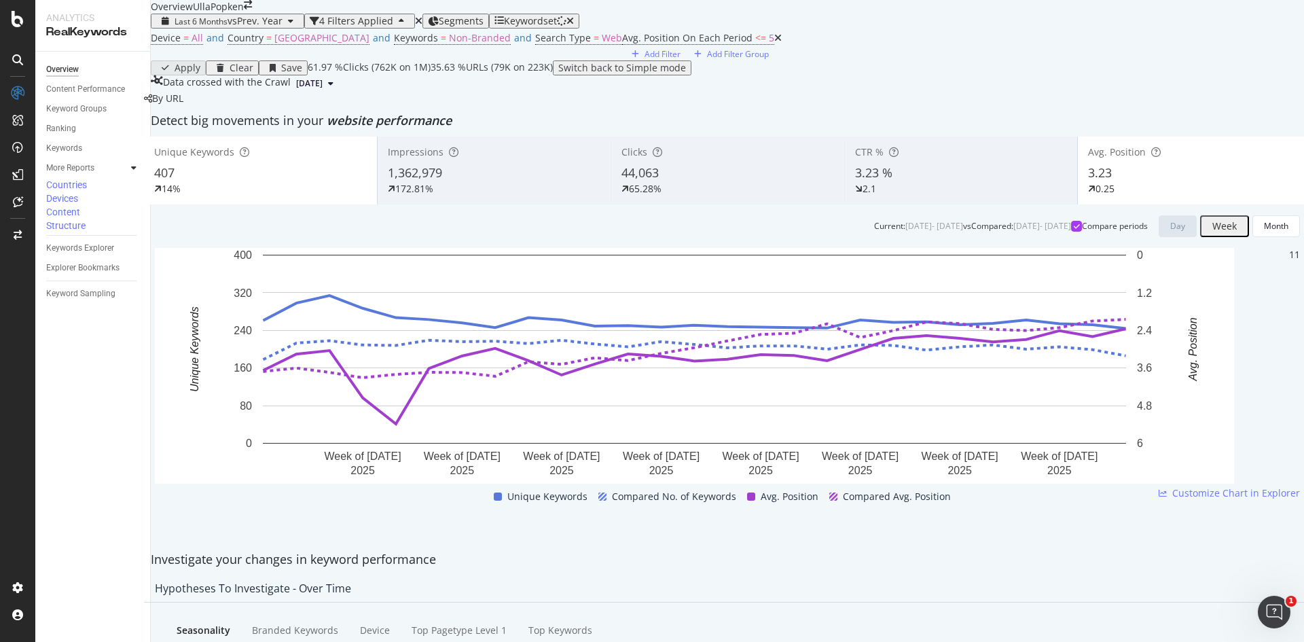
click at [1088, 181] on span "3.23" at bounding box center [1100, 172] width 24 height 16
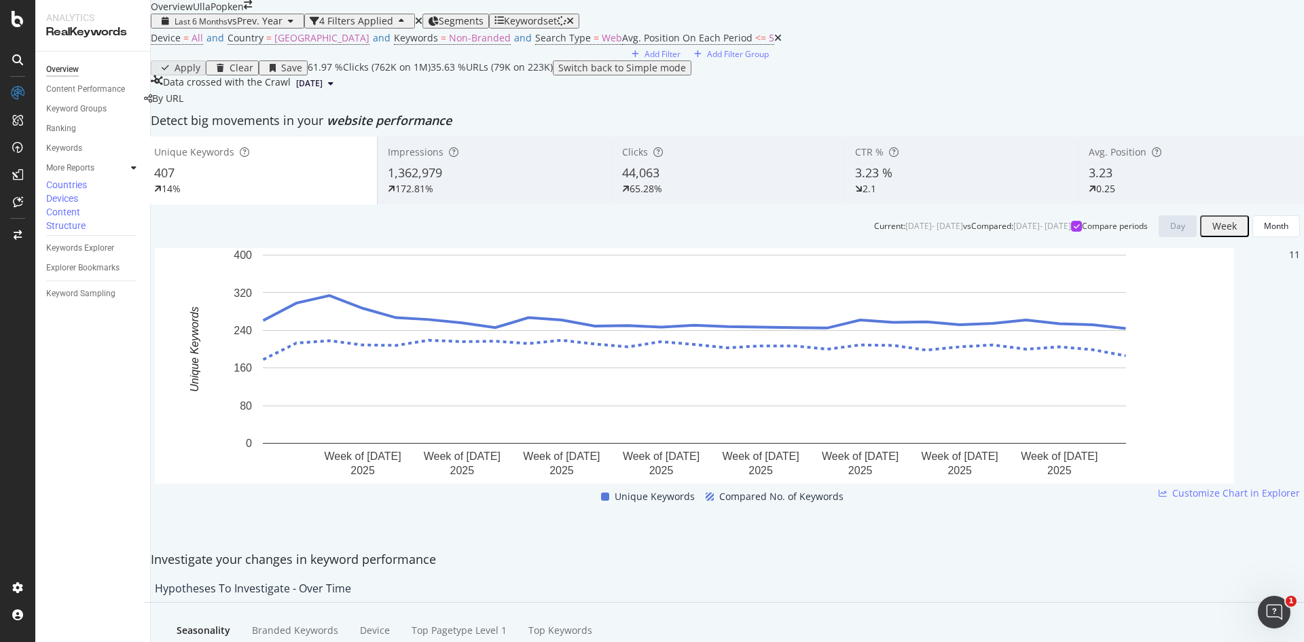
click at [267, 182] on div "407" at bounding box center [260, 173] width 213 height 18
click at [622, 44] on span "Avg. Position On Each Period" at bounding box center [687, 37] width 130 height 13
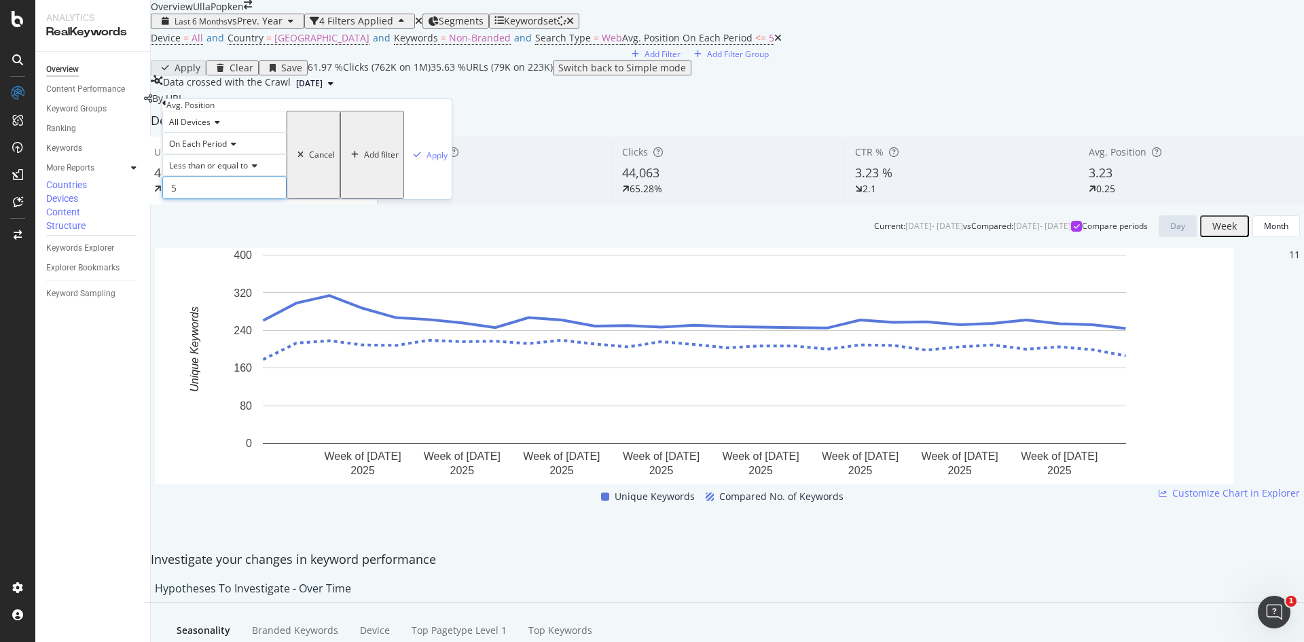
drag, startPoint x: 193, startPoint y: 212, endPoint x: 155, endPoint y: 213, distance: 38.7
click at [164, 199] on div "All Devices On Each Period Less than or equal to 5 Cancel Add filter Apply" at bounding box center [306, 155] width 289 height 88
type input "1"
type input "2"
click at [426, 161] on div "Apply" at bounding box center [436, 155] width 21 height 12
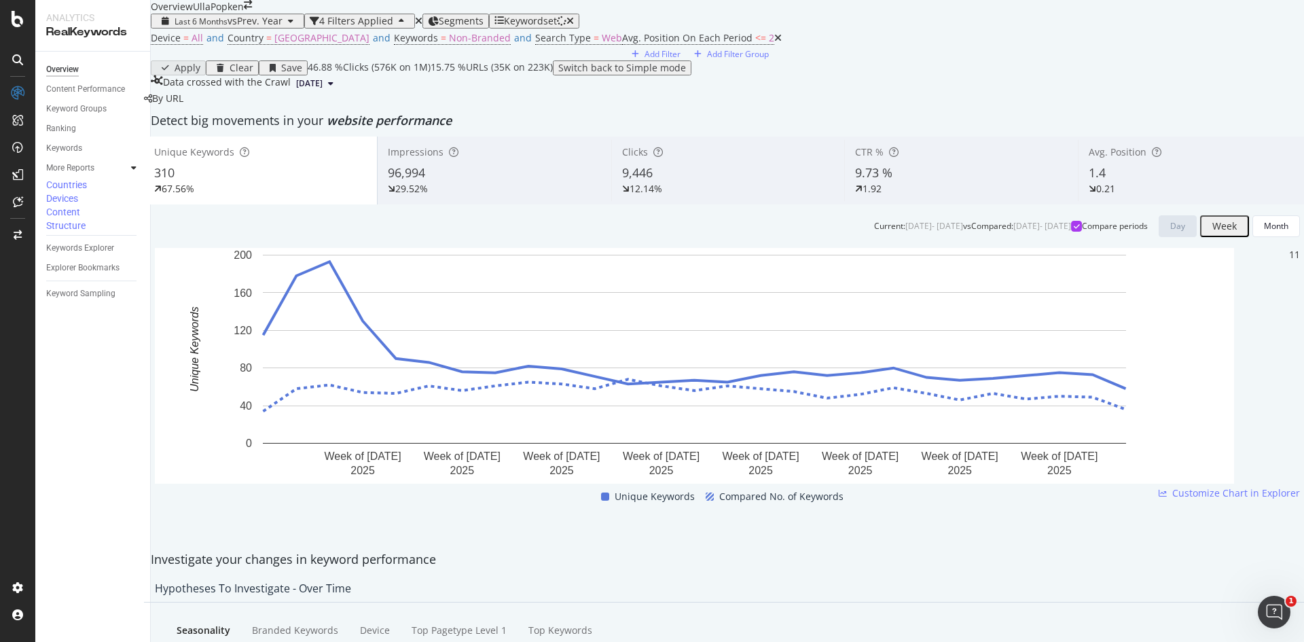
click at [1077, 201] on div "Avg. Position 1.4 0.21" at bounding box center [1193, 170] width 233 height 61
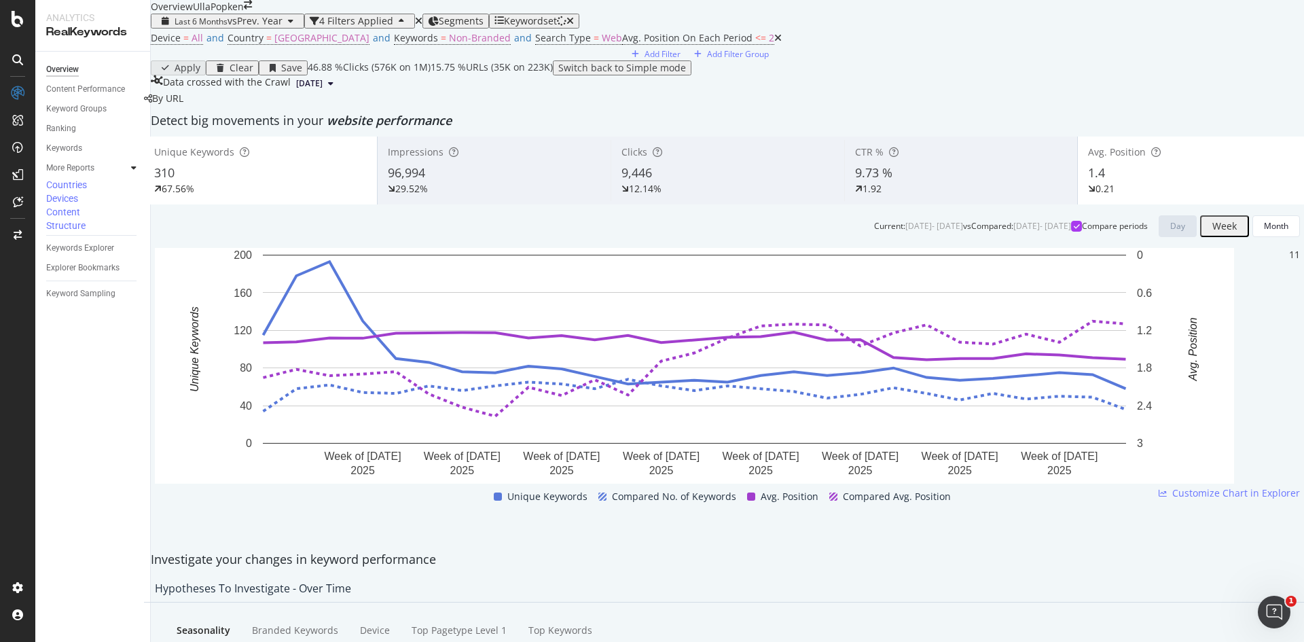
click at [1099, 158] on span "Avg. Position" at bounding box center [1117, 151] width 58 height 13
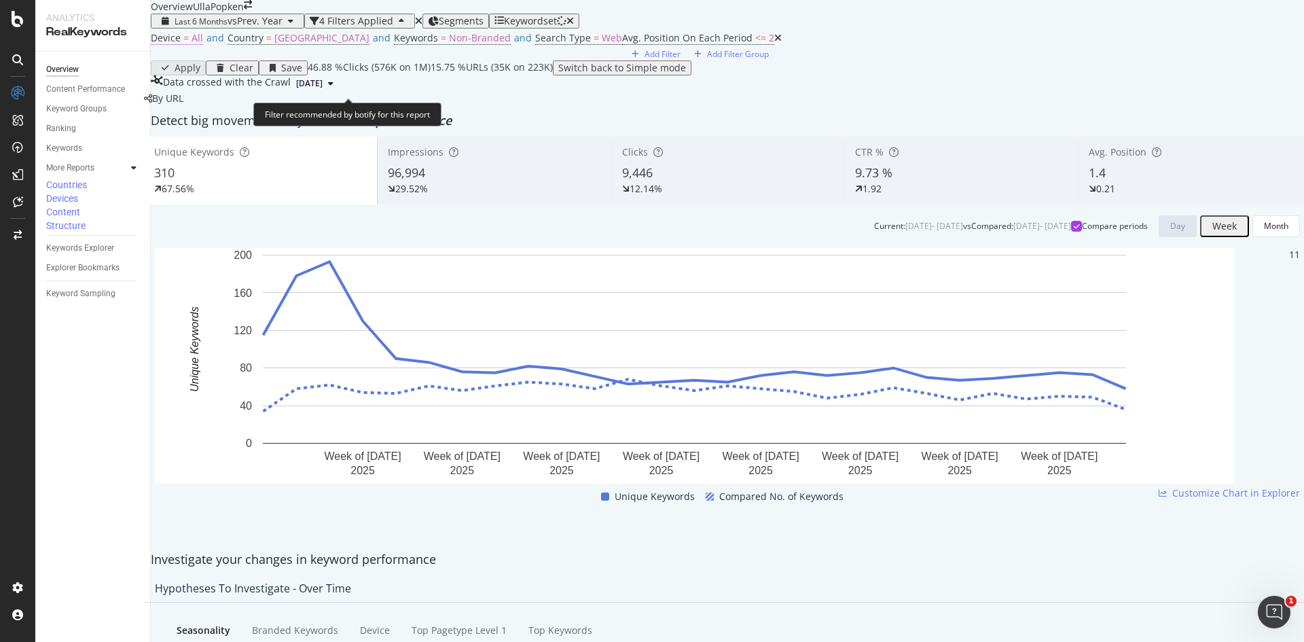
click at [181, 44] on span "Device" at bounding box center [166, 37] width 30 height 13
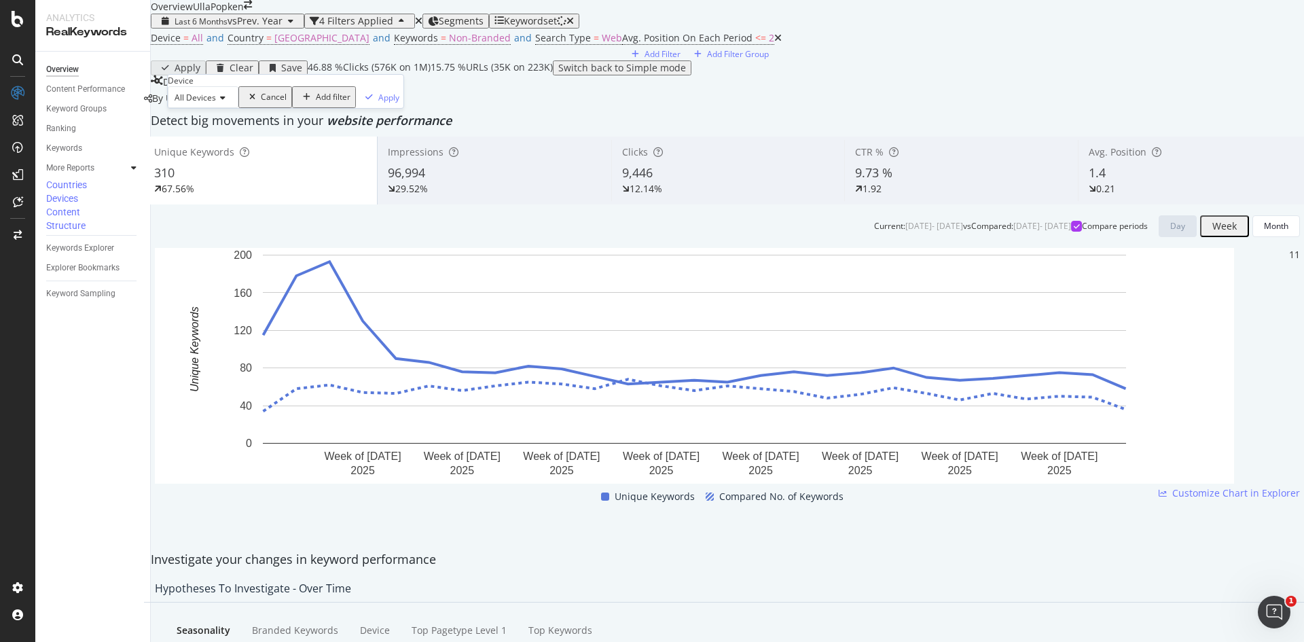
click at [223, 102] on icon at bounding box center [221, 98] width 10 height 8
click at [198, 149] on span "Mobile" at bounding box center [185, 144] width 26 height 12
click at [363, 103] on div "Apply" at bounding box center [373, 98] width 21 height 12
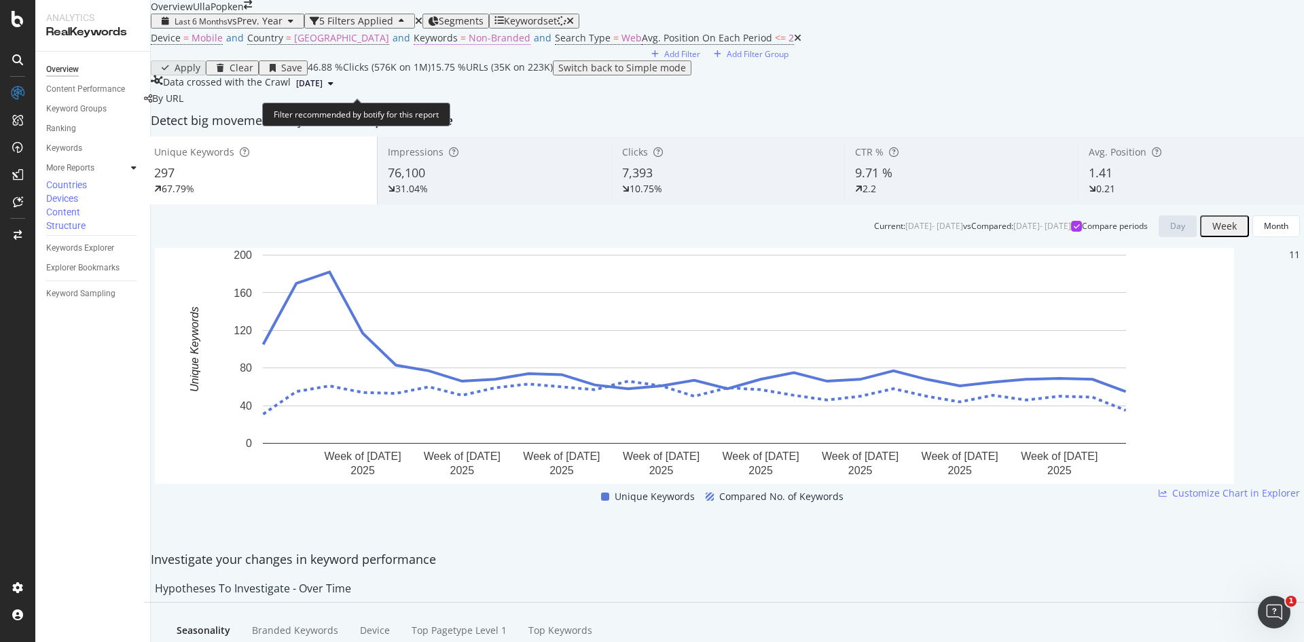
click at [468, 44] on span "Non-Branded" at bounding box center [499, 37] width 62 height 13
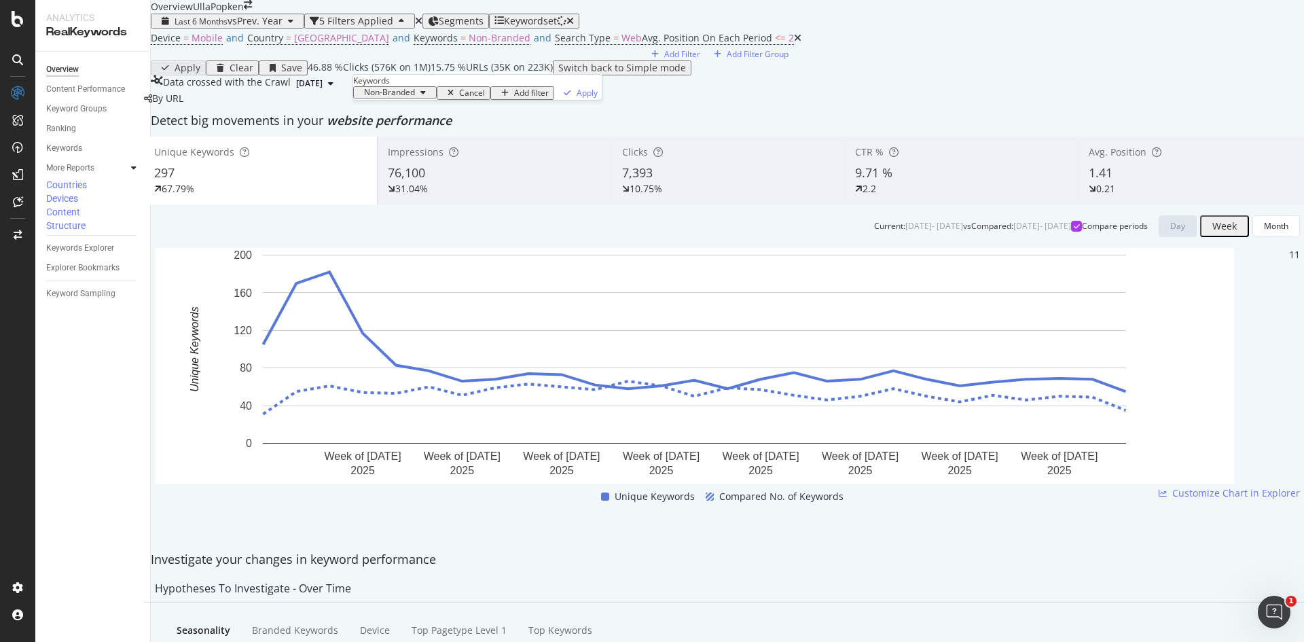
click at [421, 96] on div "button" at bounding box center [423, 92] width 16 height 8
click at [403, 241] on span "All" at bounding box center [444, 247] width 139 height 12
click at [535, 98] on div "Apply" at bounding box center [545, 93] width 21 height 12
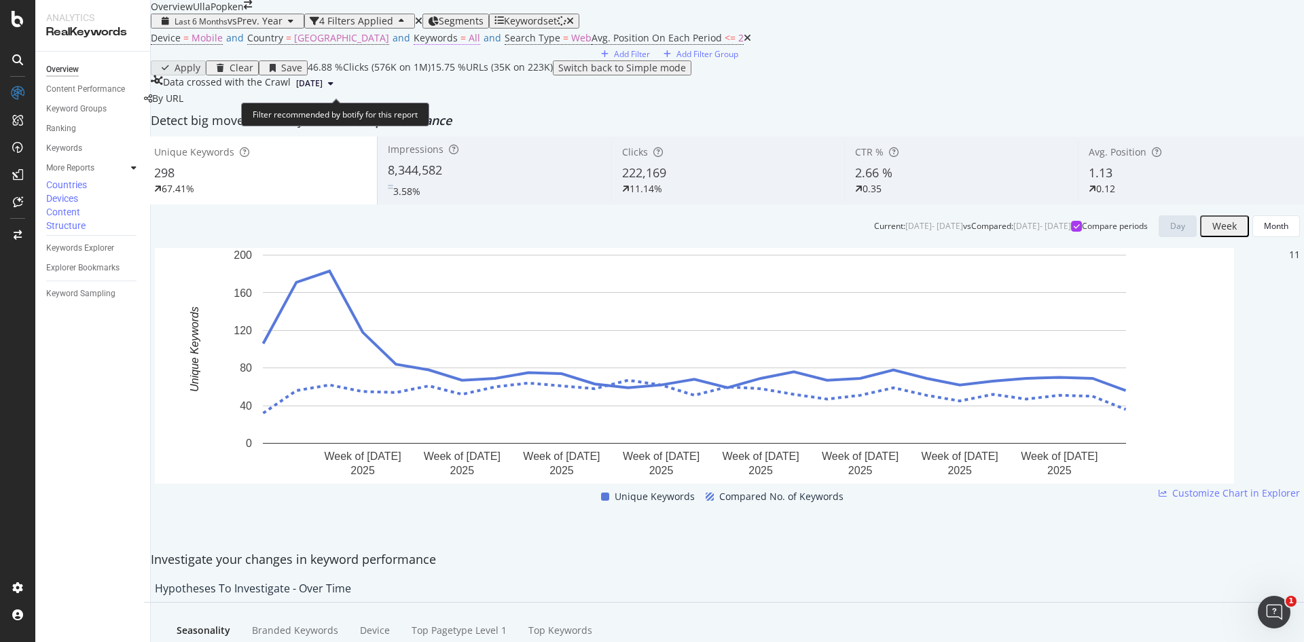
click at [413, 44] on span "Keywords" at bounding box center [435, 37] width 44 height 13
click at [390, 96] on div "All" at bounding box center [373, 92] width 31 height 8
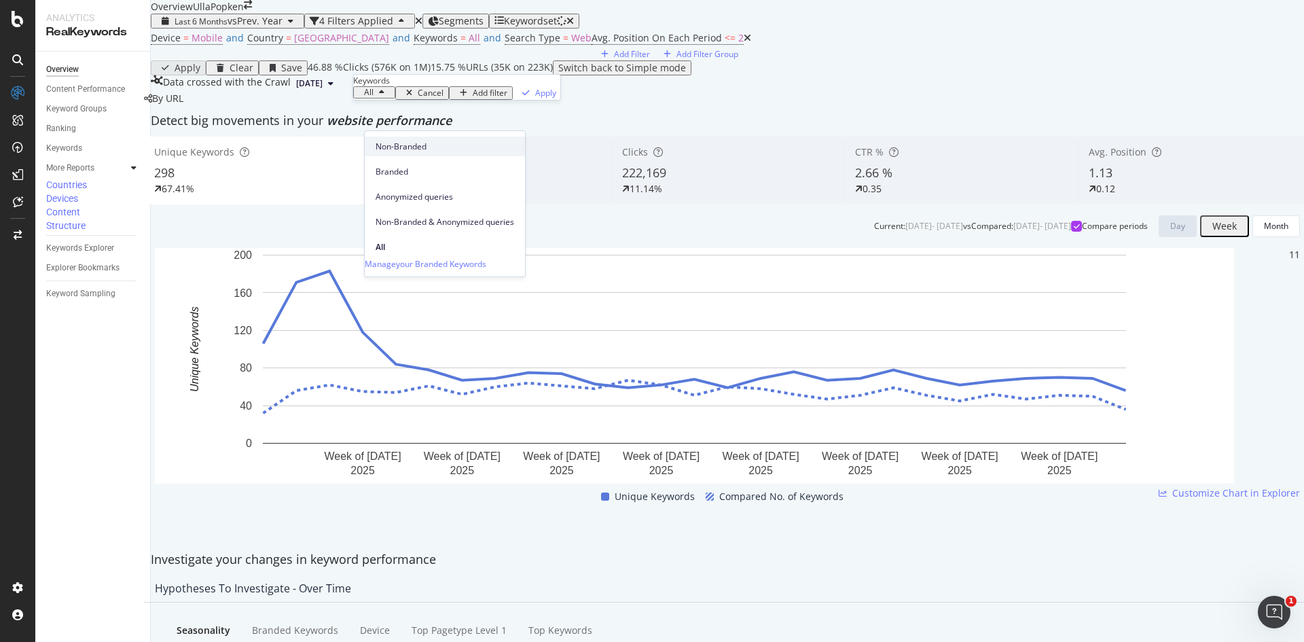
click at [404, 145] on span "Non-Branded" at bounding box center [444, 147] width 139 height 12
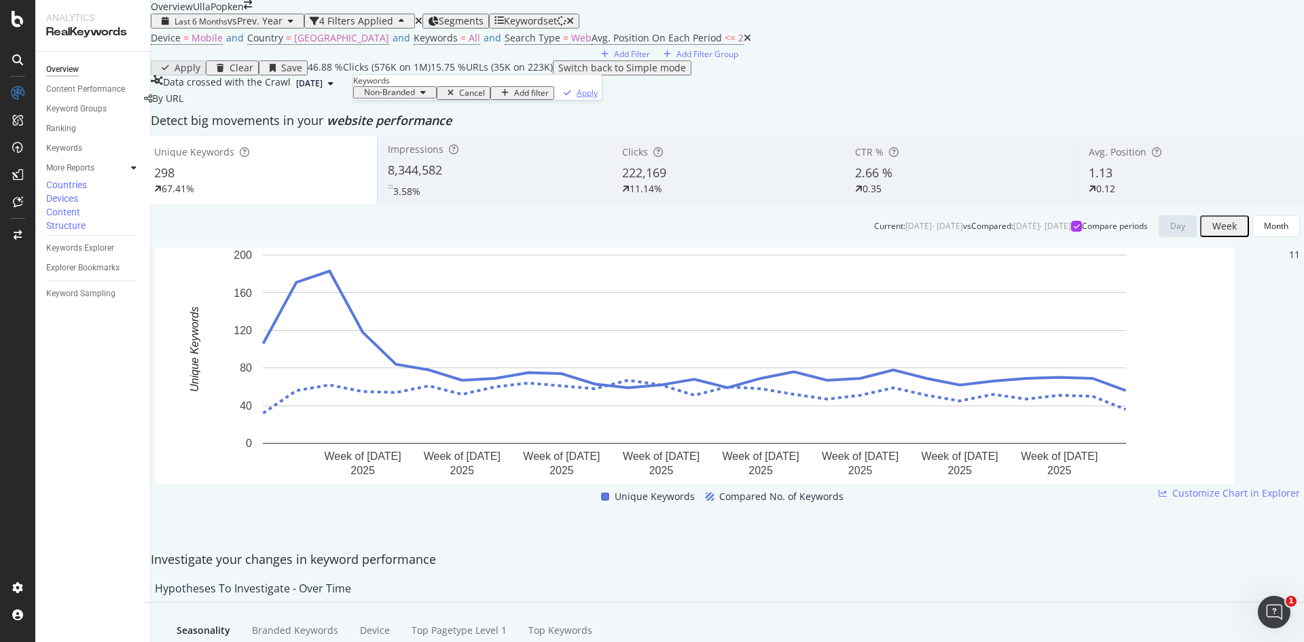
click at [576, 98] on div "Apply" at bounding box center [586, 93] width 21 height 12
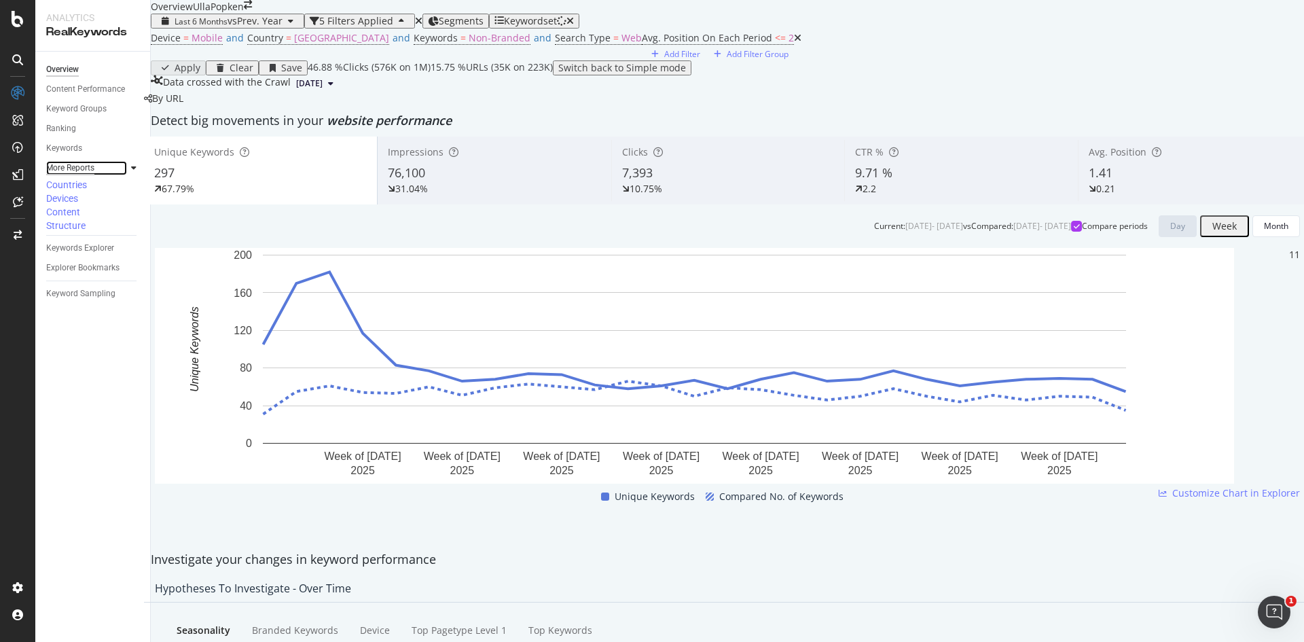
click at [73, 171] on div "More Reports" at bounding box center [70, 168] width 48 height 14
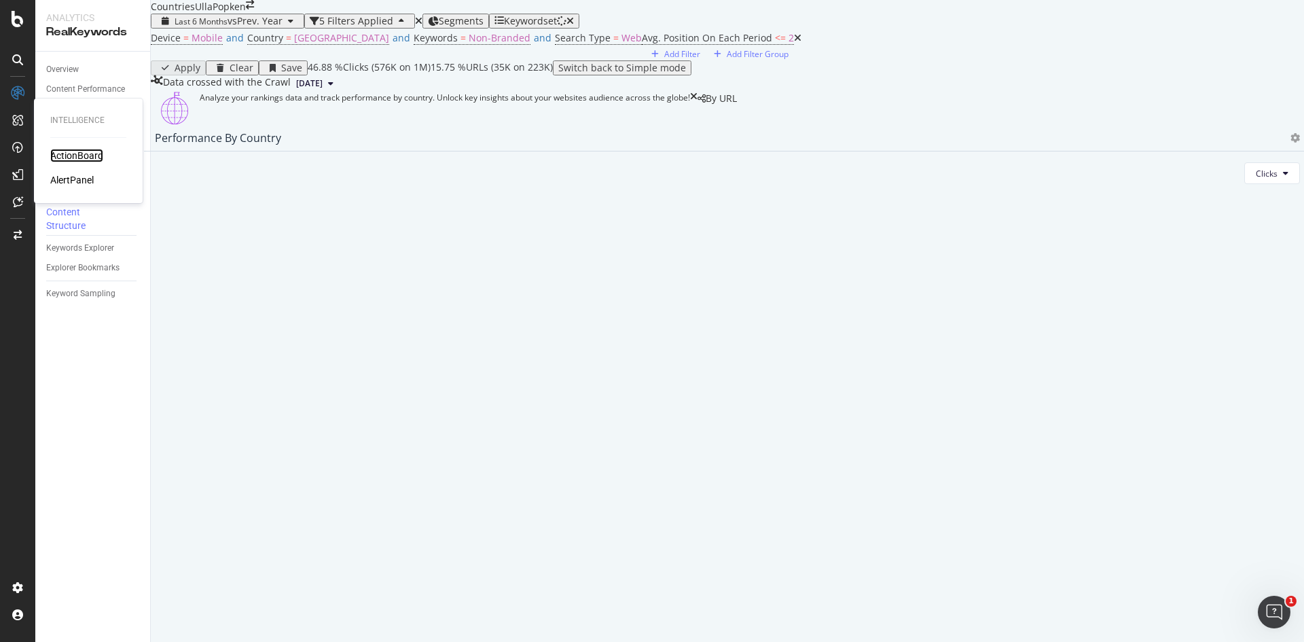
click at [76, 153] on div "ActionBoard" at bounding box center [76, 156] width 53 height 14
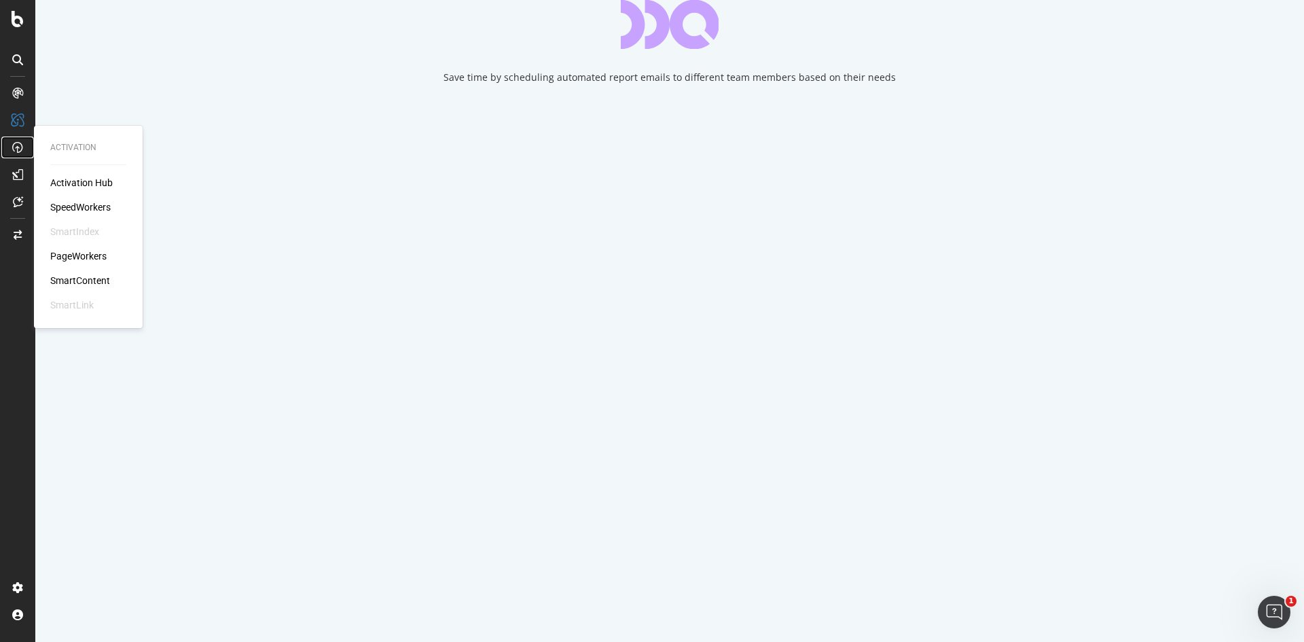
click at [18, 148] on icon at bounding box center [17, 147] width 11 height 11
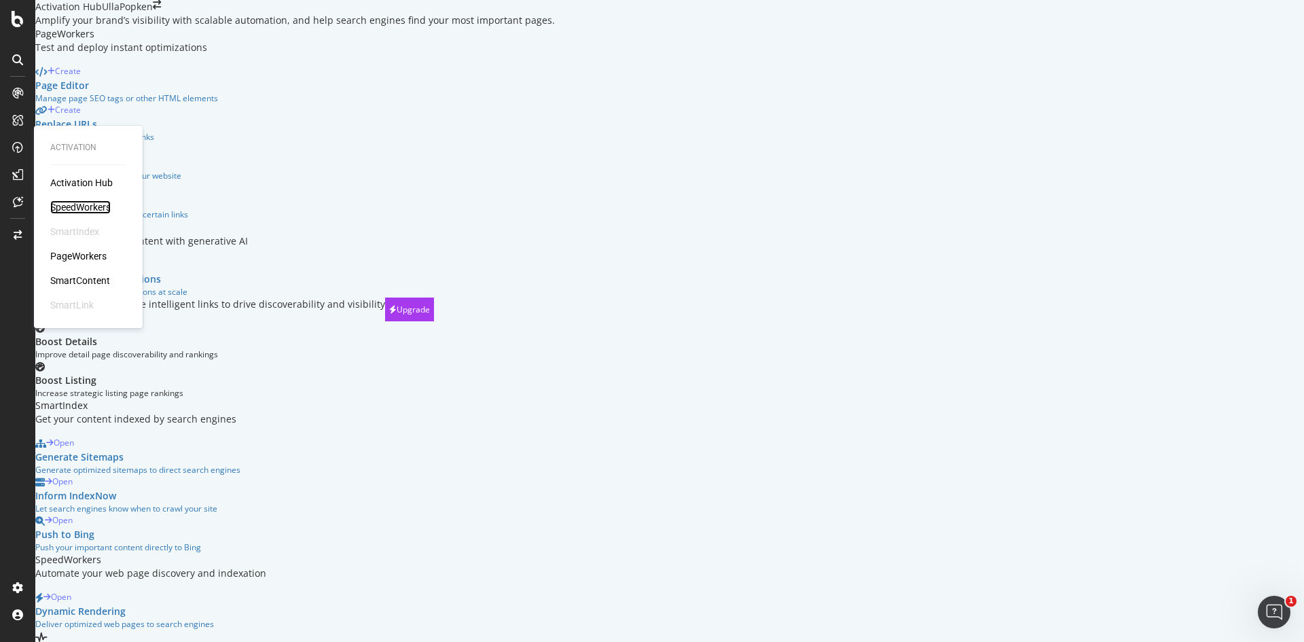
click at [94, 206] on div "SpeedWorkers" at bounding box center [80, 207] width 60 height 14
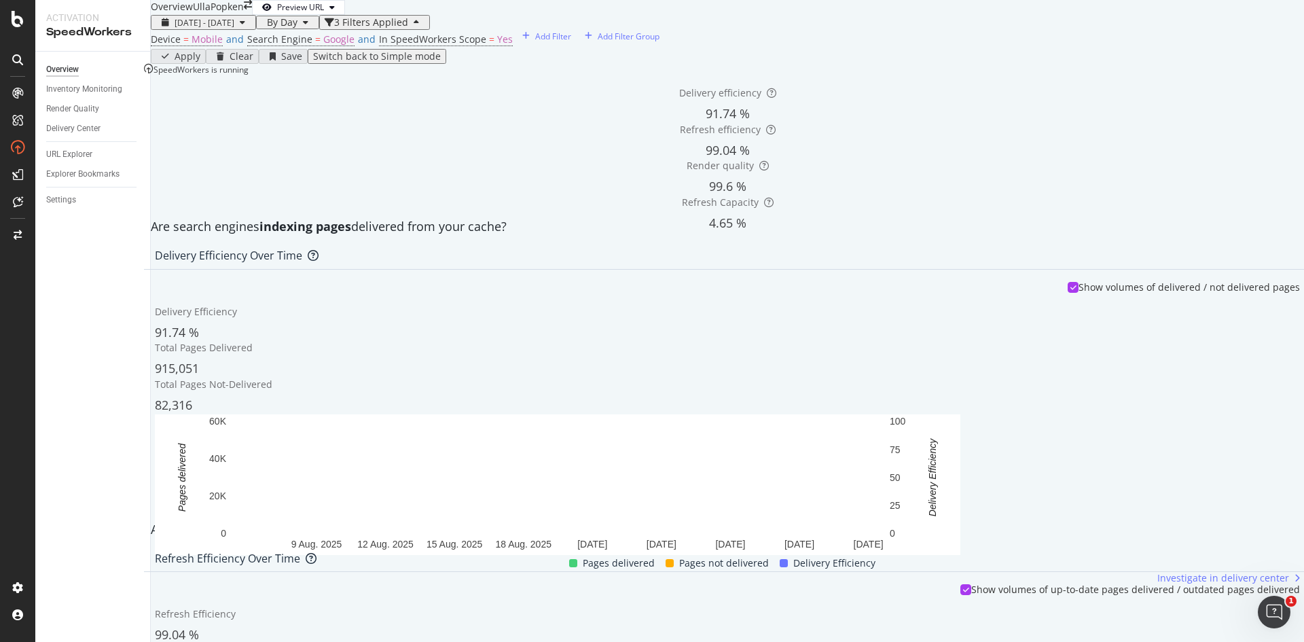
scroll to position [339, 0]
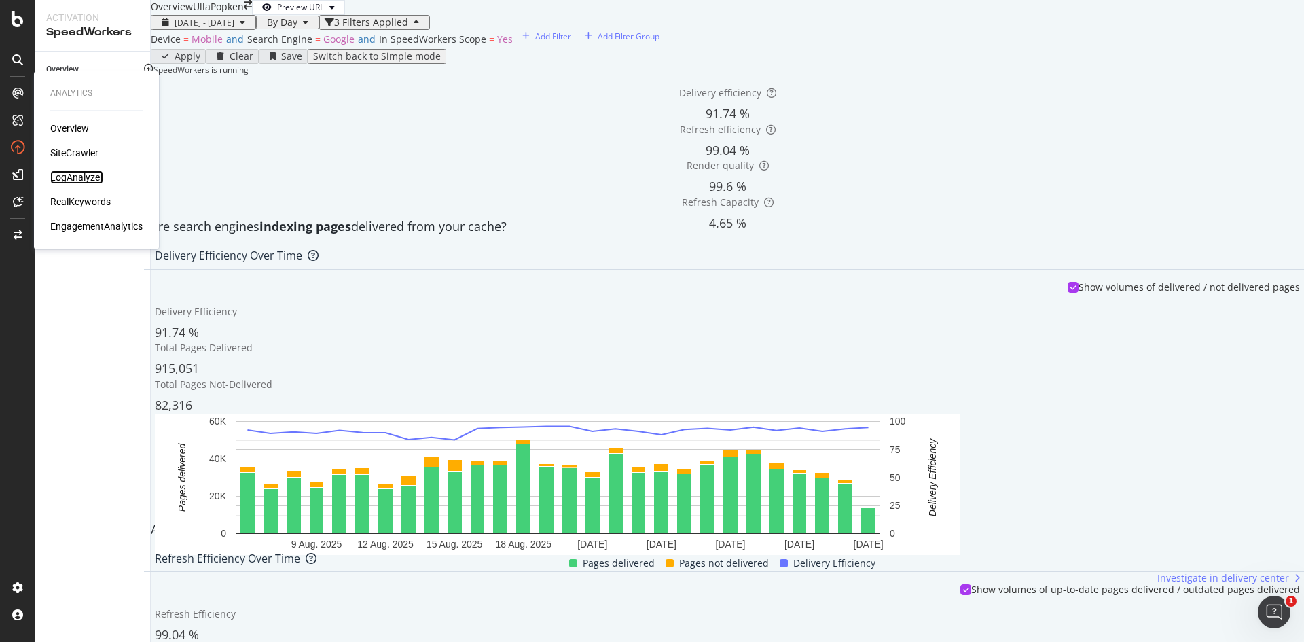
click at [72, 176] on div "LogAnalyzer" at bounding box center [76, 177] width 53 height 14
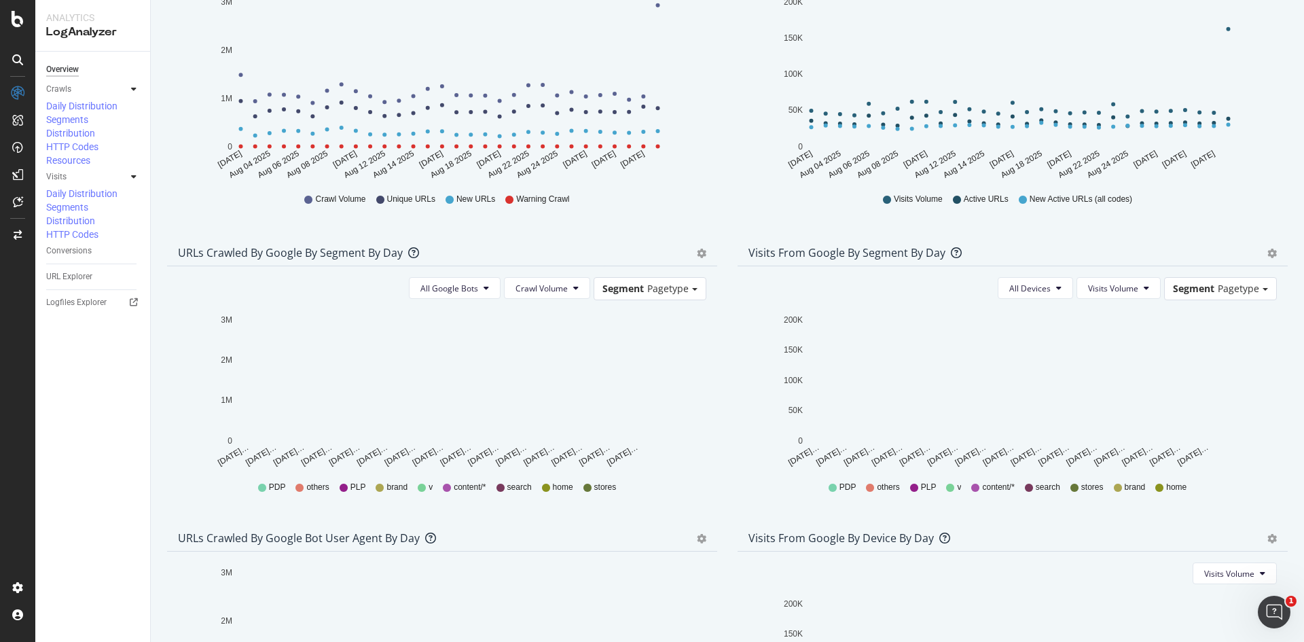
scroll to position [151, 0]
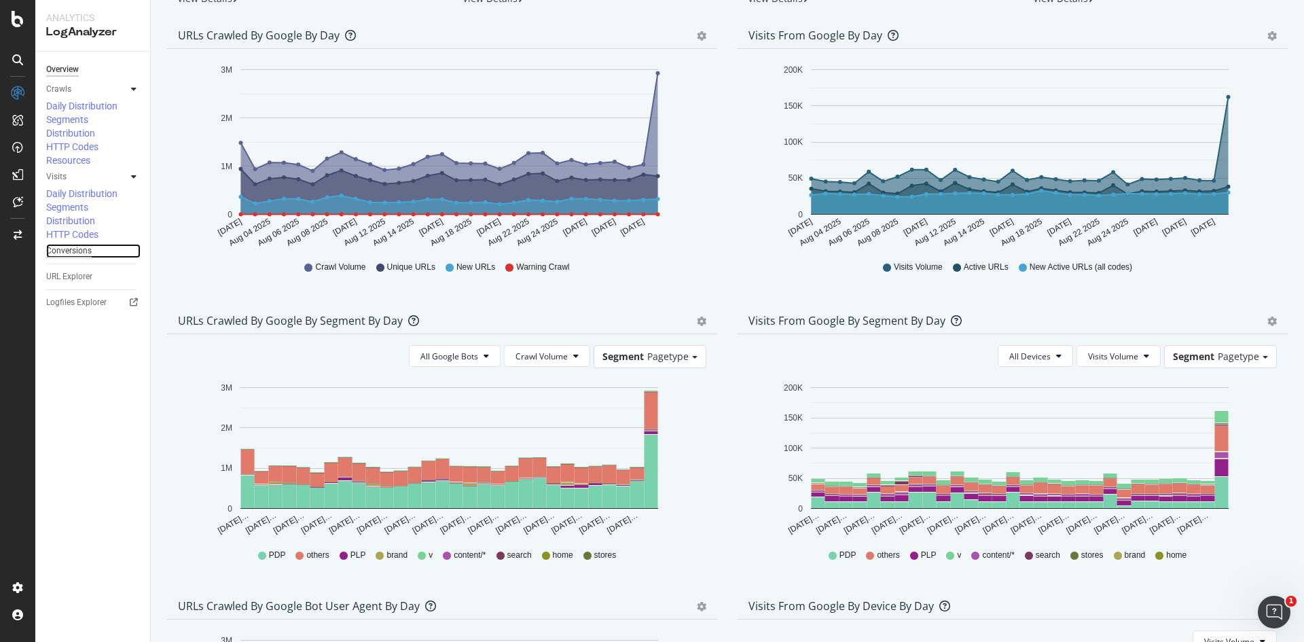
click at [88, 244] on div "Conversions" at bounding box center [68, 251] width 45 height 14
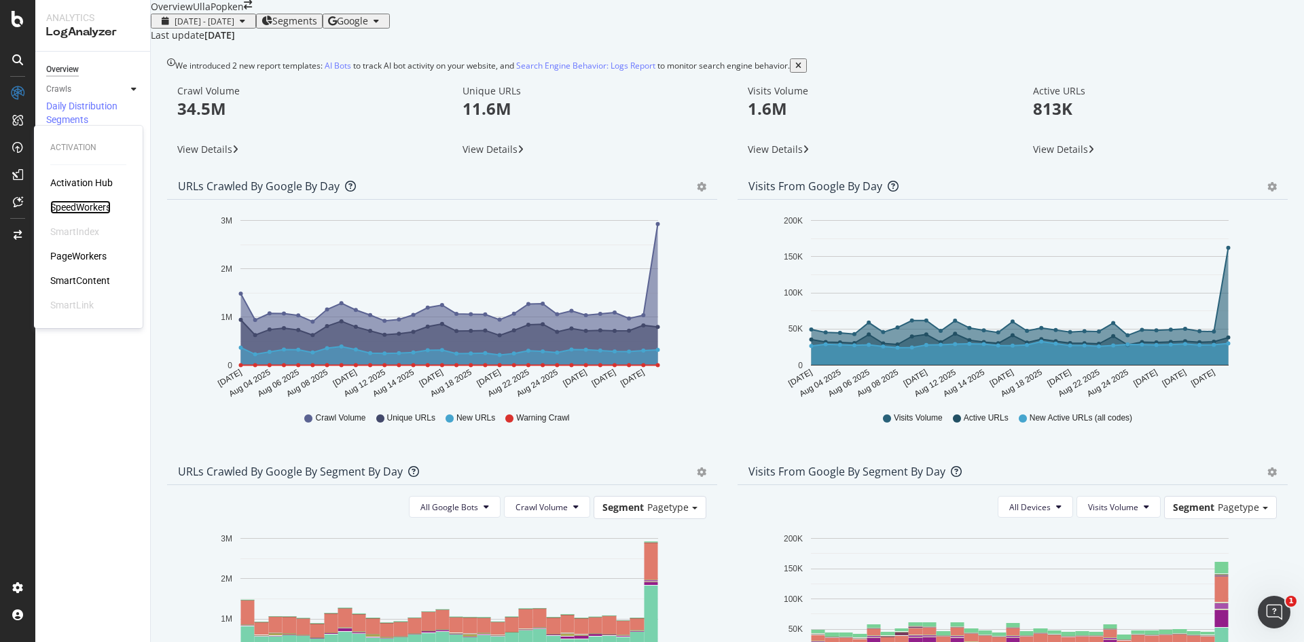
click at [86, 208] on div "SpeedWorkers" at bounding box center [80, 207] width 60 height 14
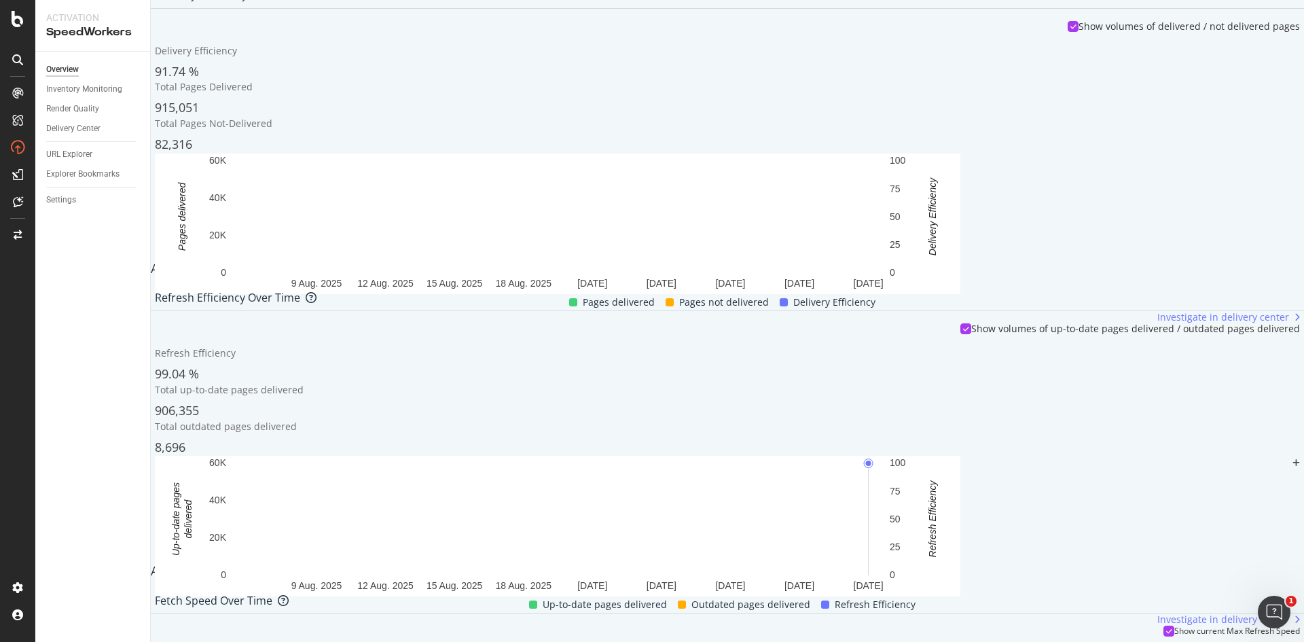
scroll to position [136, 0]
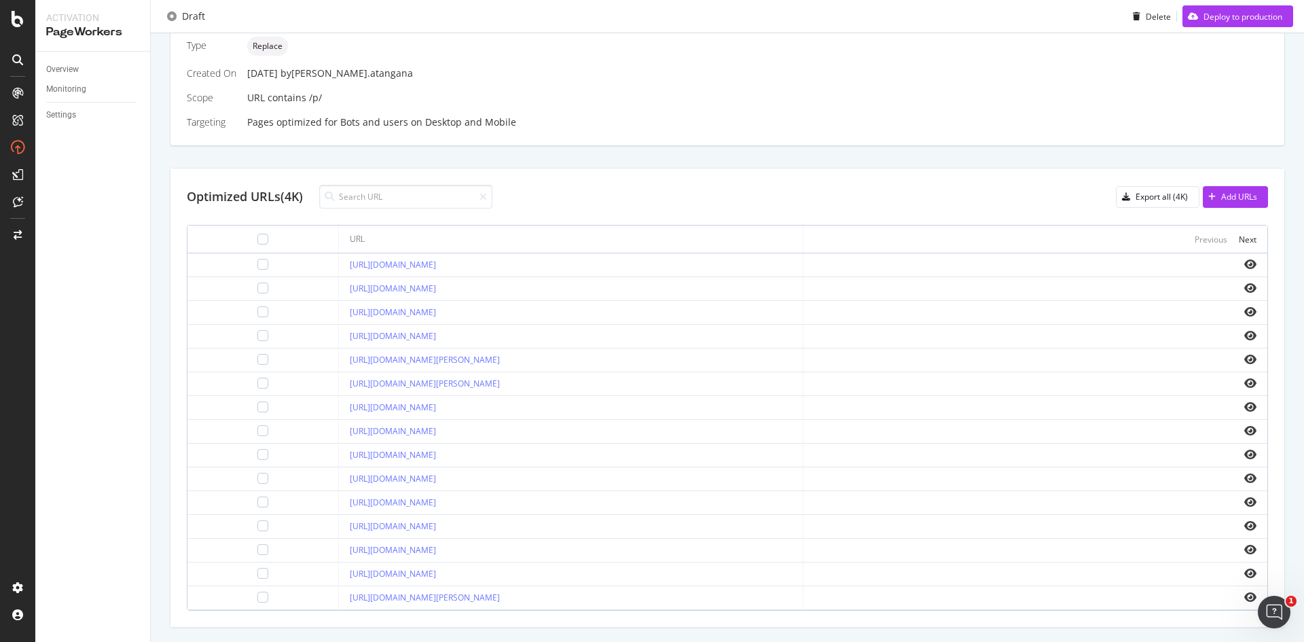
scroll to position [339, 0]
